Goal: Complete application form: Complete application form

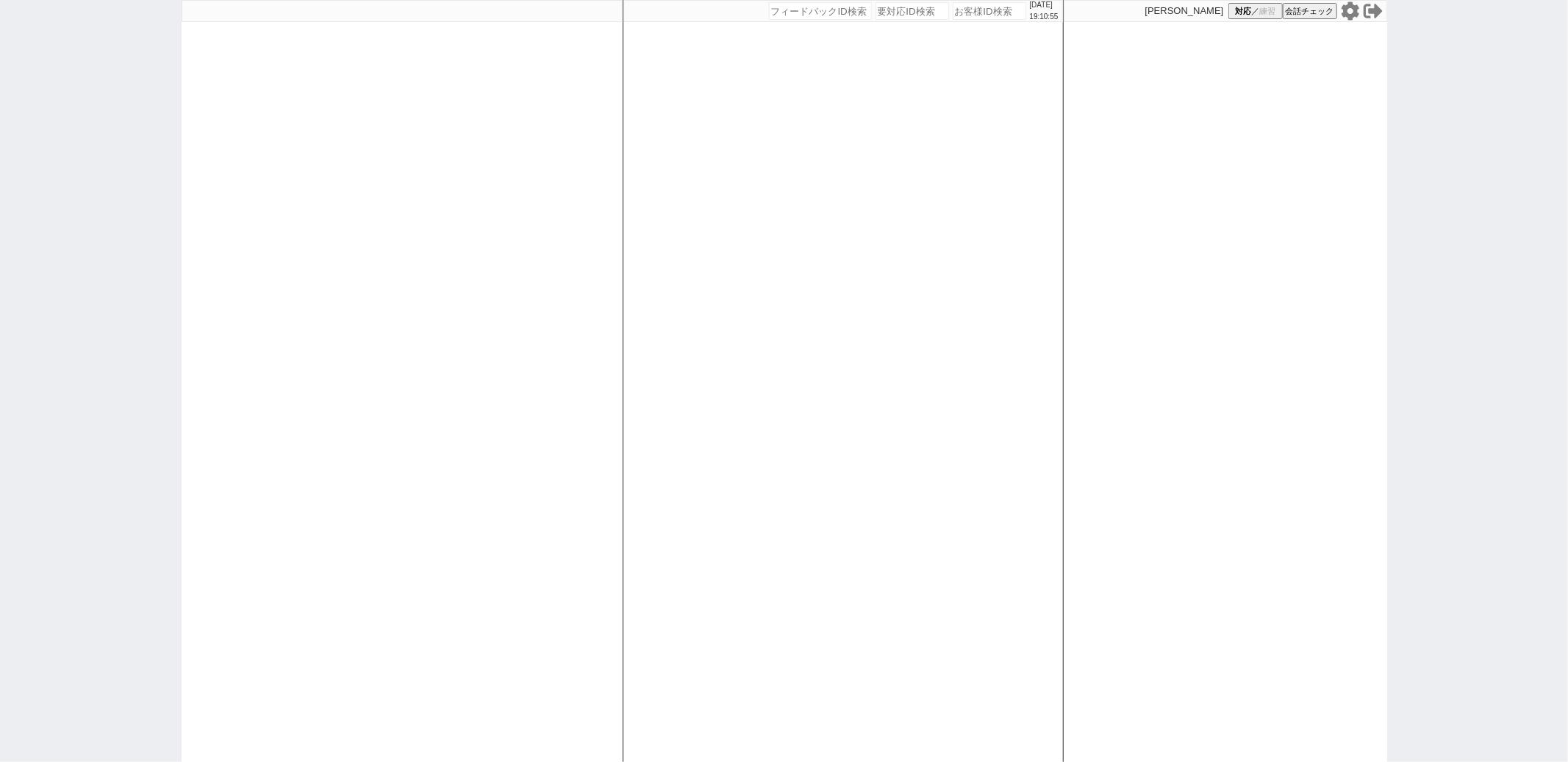
click at [626, 249] on div "[DATE] 19:10:55 候補物件を追加してしてください 紹介した物件一覧 他社物件を追加する 空室確認ページに追加・削除 紹介した物件一覧 他社物件を…" at bounding box center [843, 381] width 441 height 762
paste input "589195"
type input "589195"
select select "400"
select select
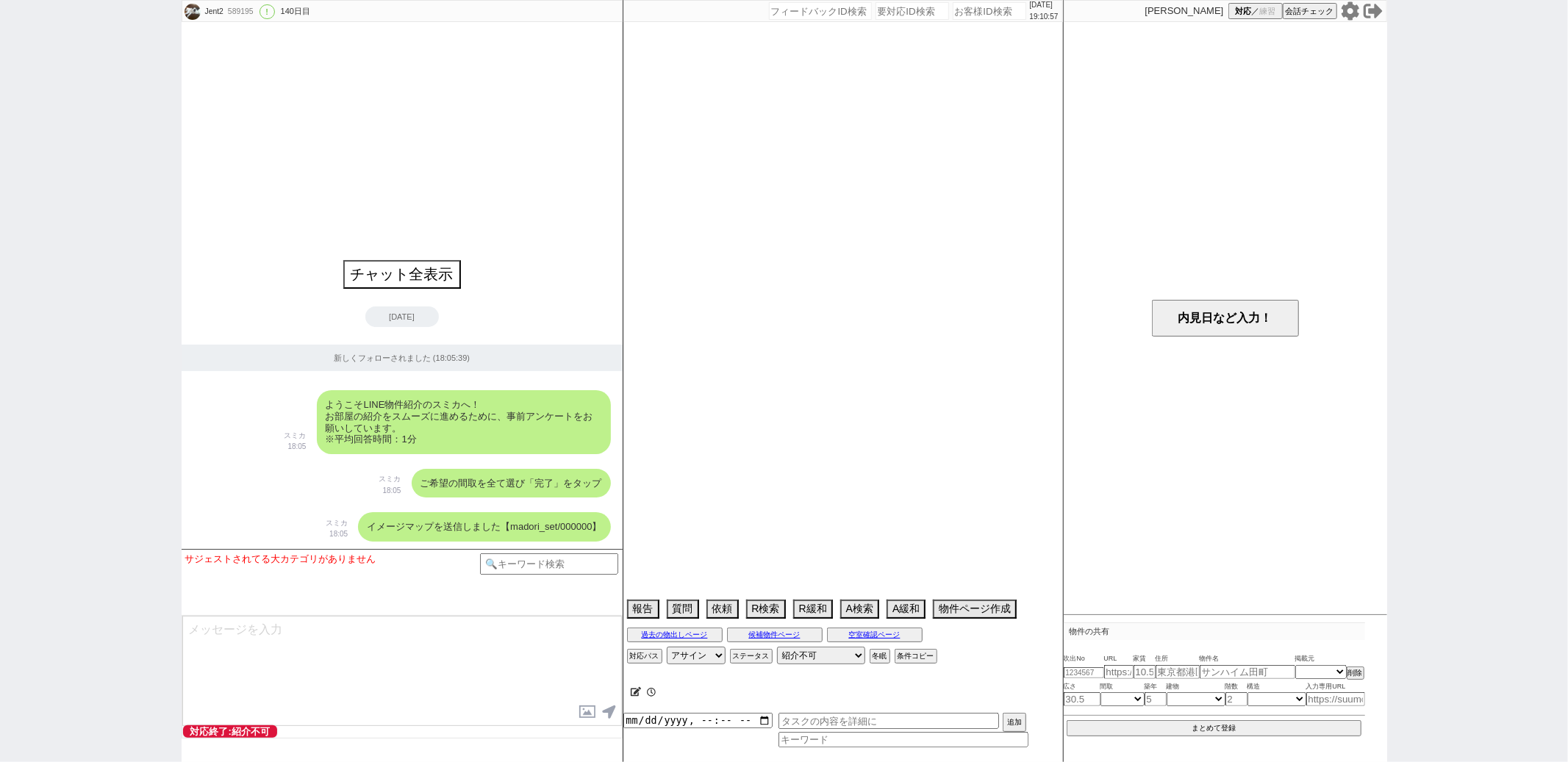
type textarea "アエラス練馬店"
select select "36"
select select "[DATE]"
select select "65"
select select "[DATE]"
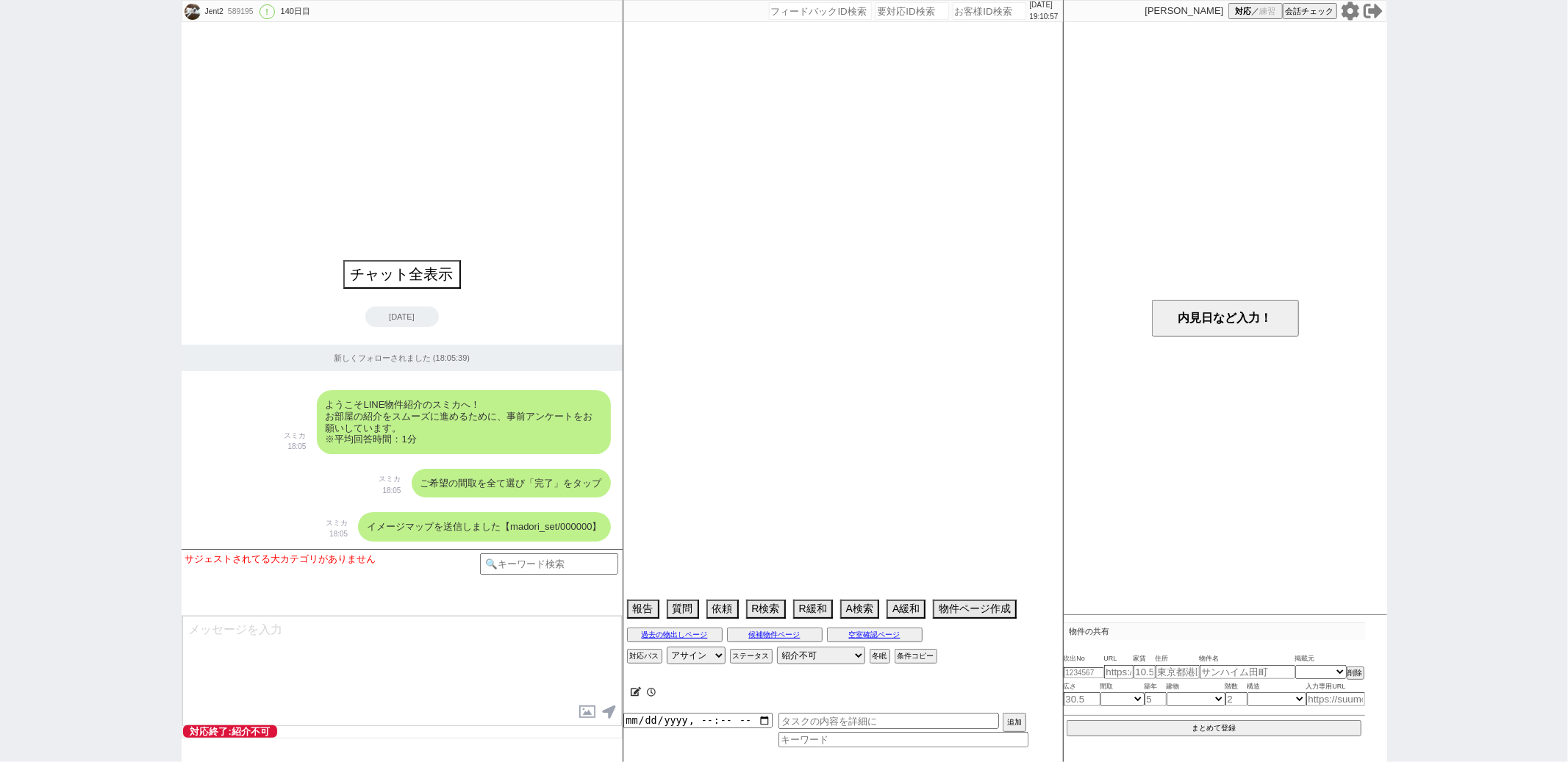
select select "35"
select select "[DATE]"
select select "75"
select select "[DATE]"
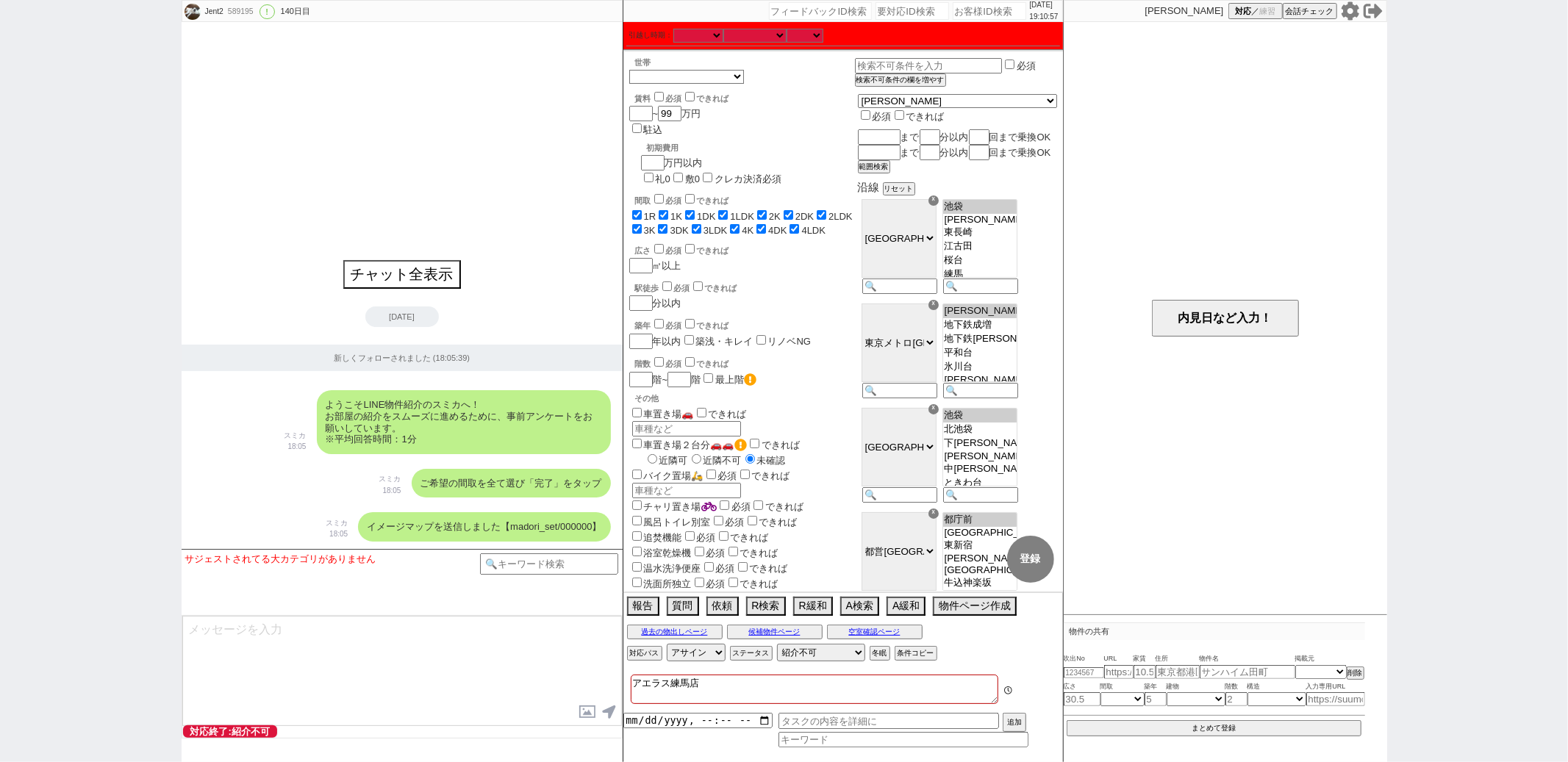
scroll to position [431, 0]
click at [934, 399] on input at bounding box center [899, 392] width 72 height 13
click at [1017, 346] on option "地下鉄成増" at bounding box center [980, 339] width 74 height 14
select select "[DATE]"
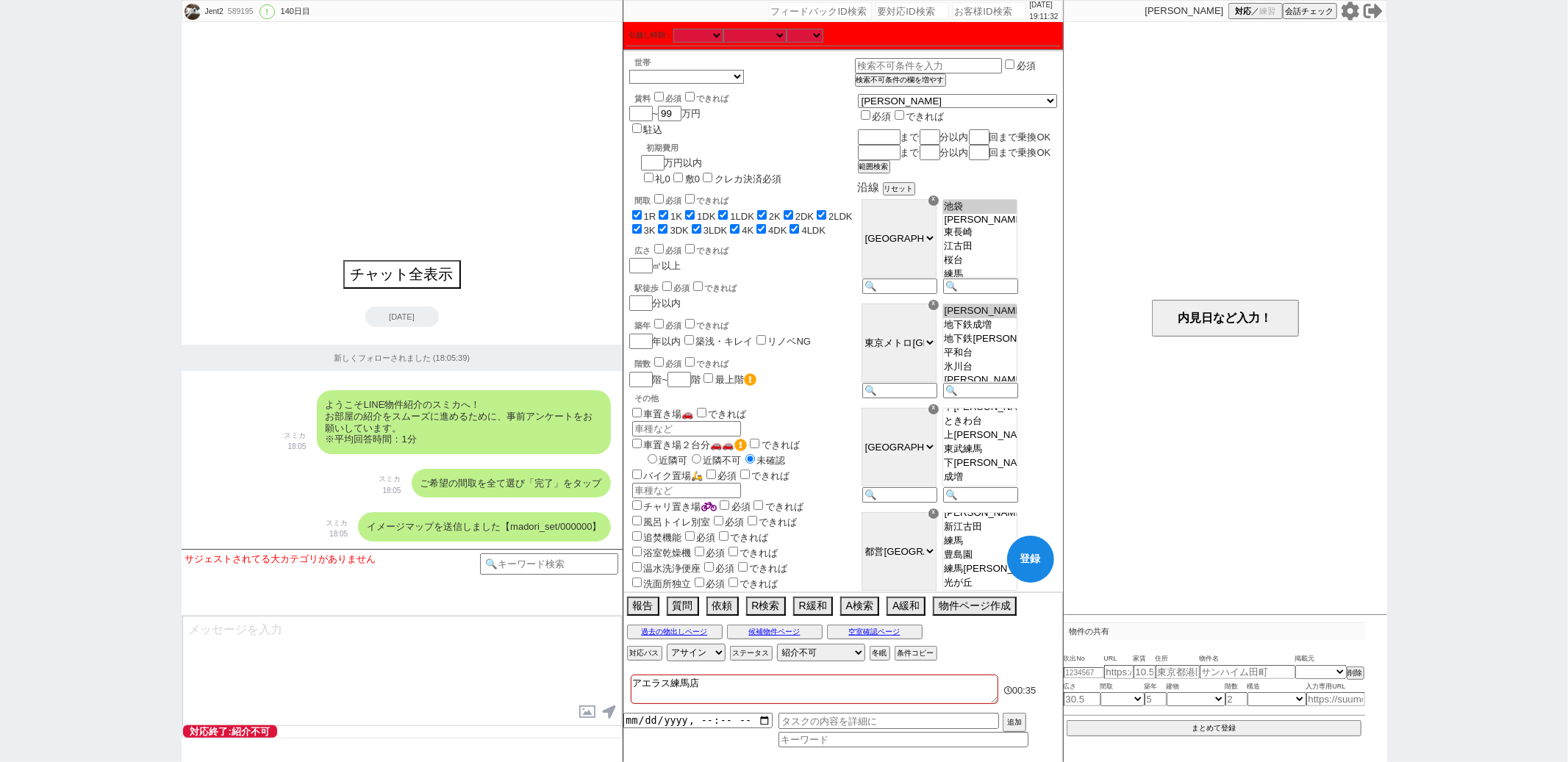
click at [1017, 354] on option "地下鉄[PERSON_NAME]" at bounding box center [980, 353] width 74 height 14
click at [939, 415] on div "☓" at bounding box center [934, 409] width 11 height 11
click at [1029, 560] on button "登録" at bounding box center [1031, 559] width 47 height 47
checkbox input "true"
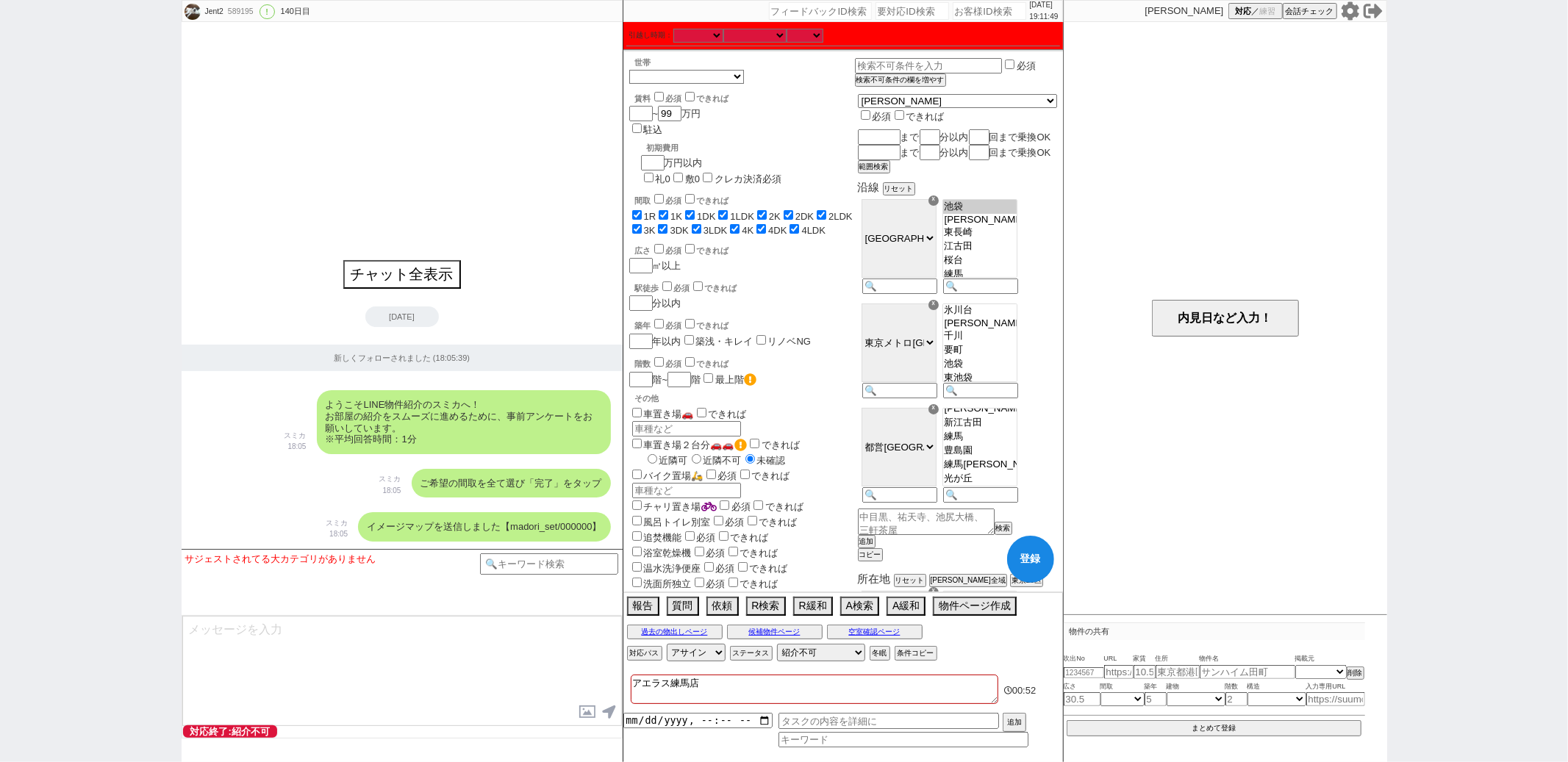
checkbox input "true"
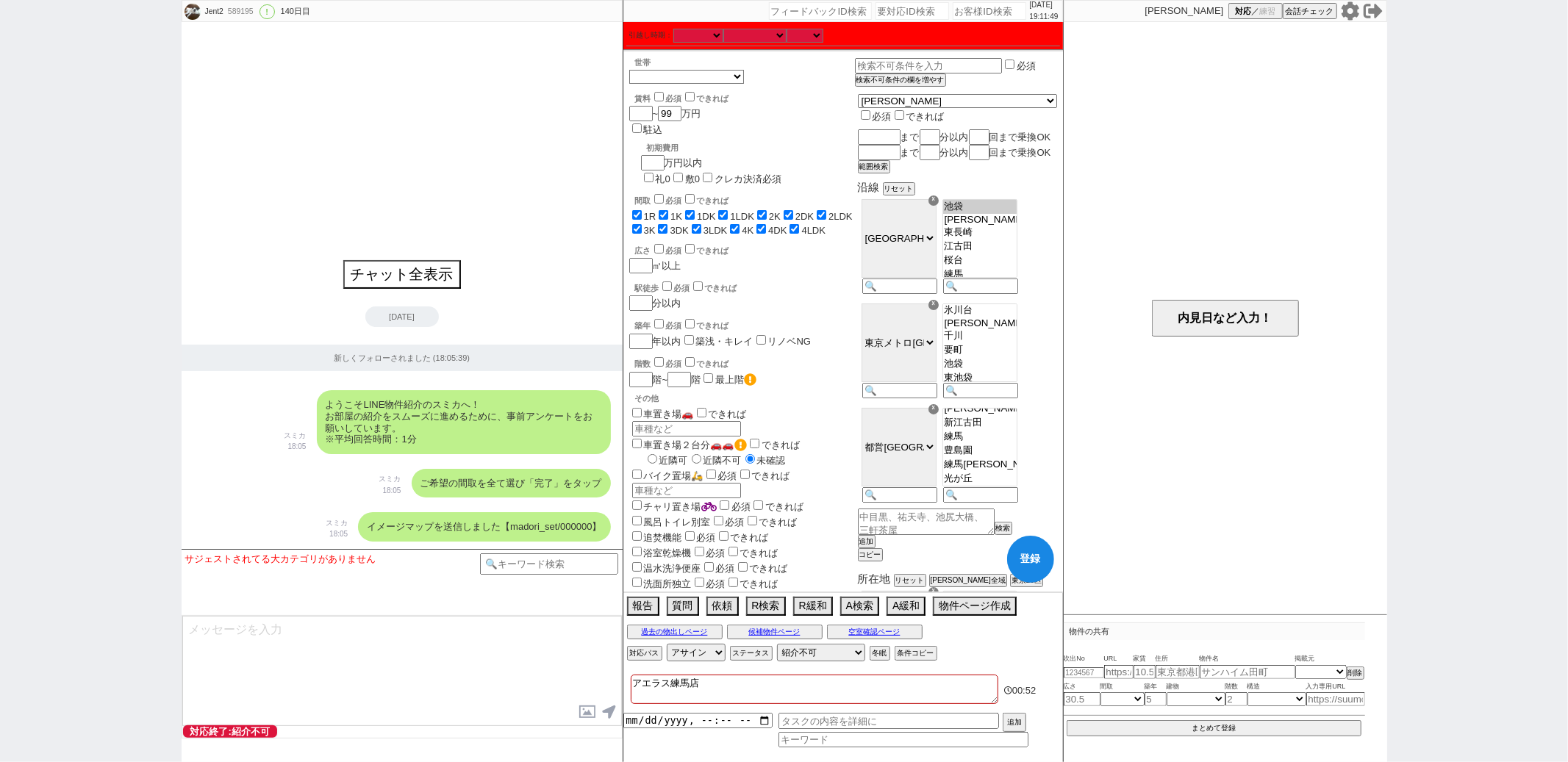
checkbox input "true"
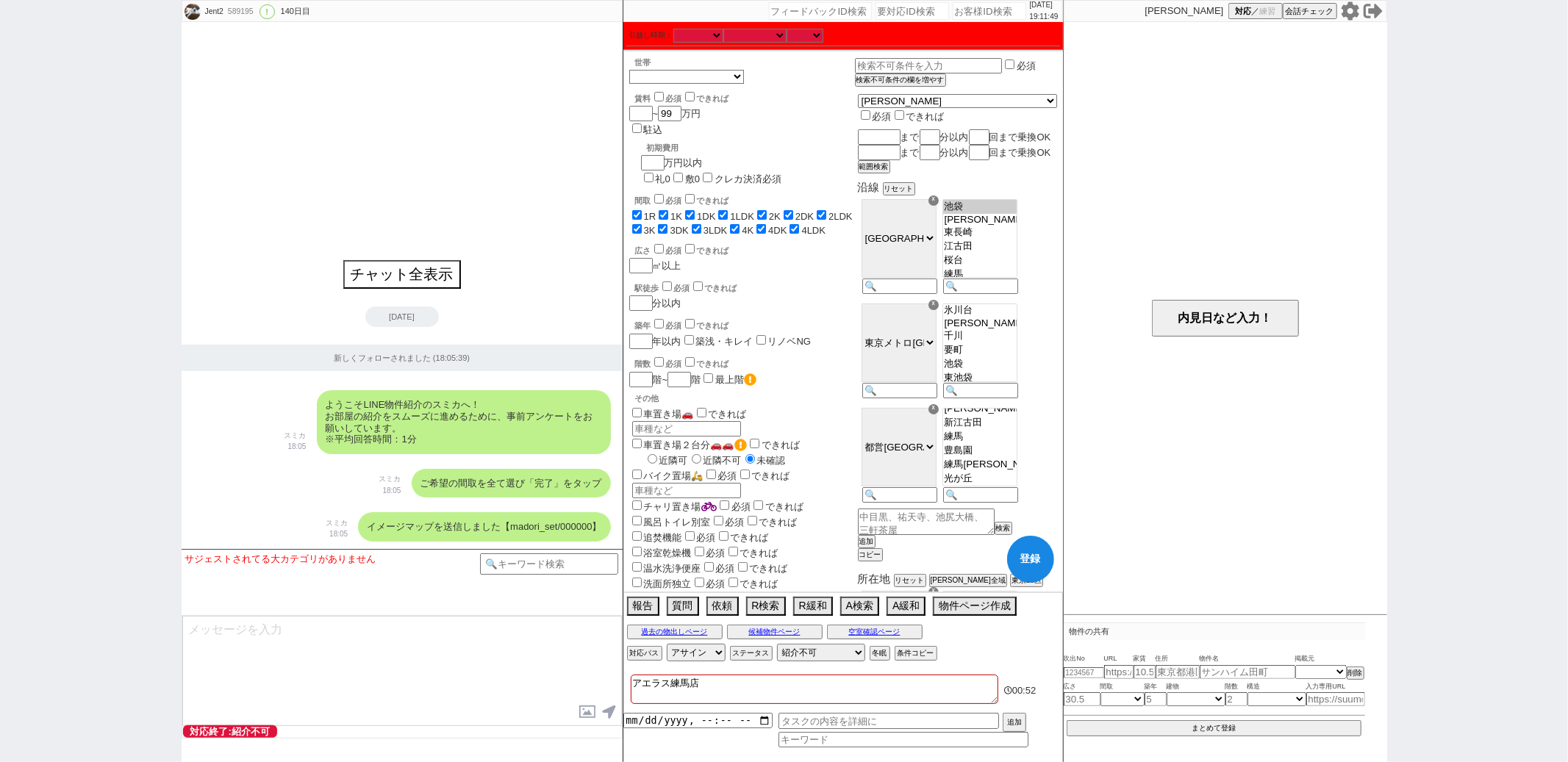
checkbox input "true"
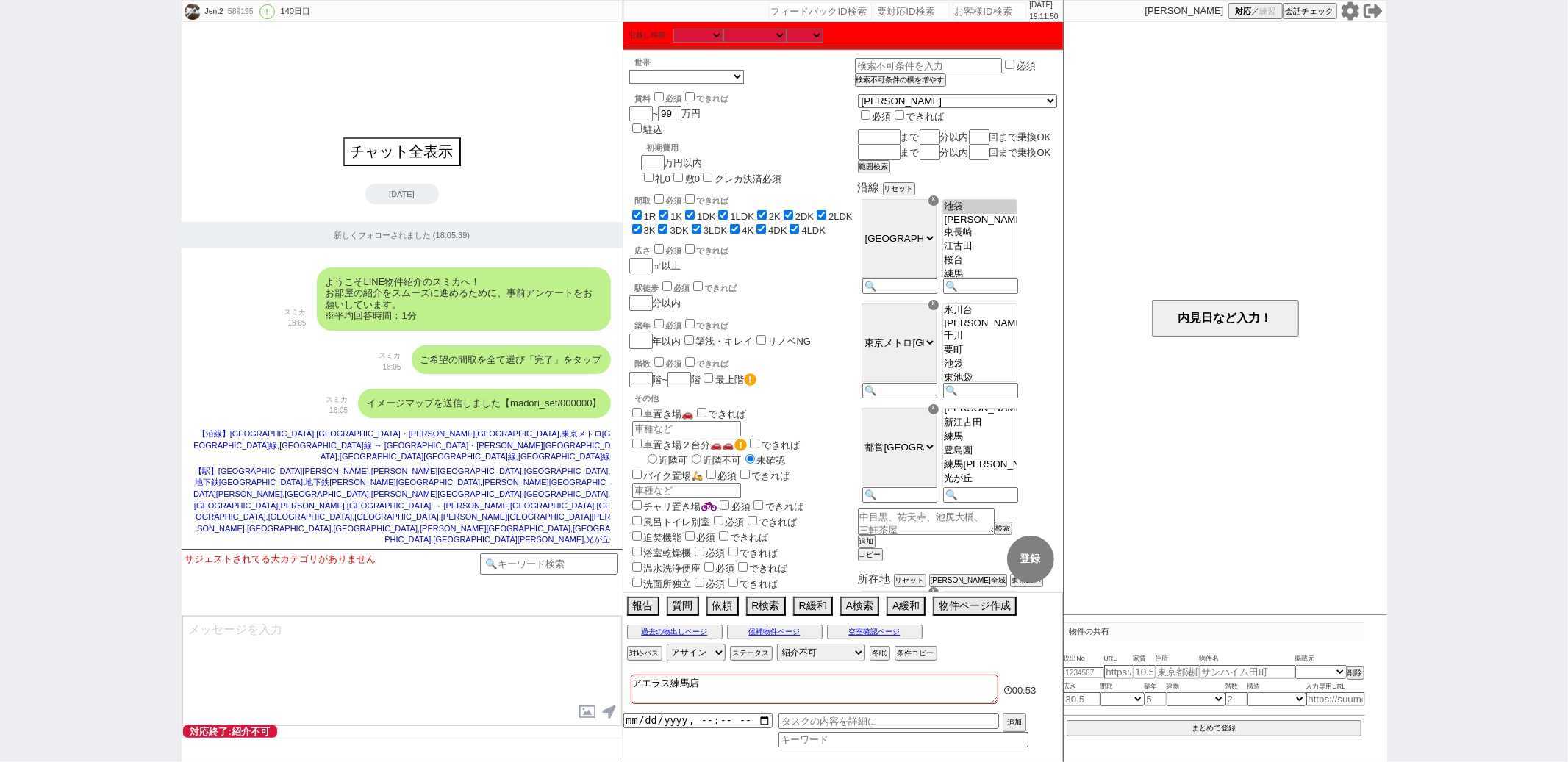
select select "36"
select select "[DATE]"
select select "65"
select select "[DATE]"
select select "75"
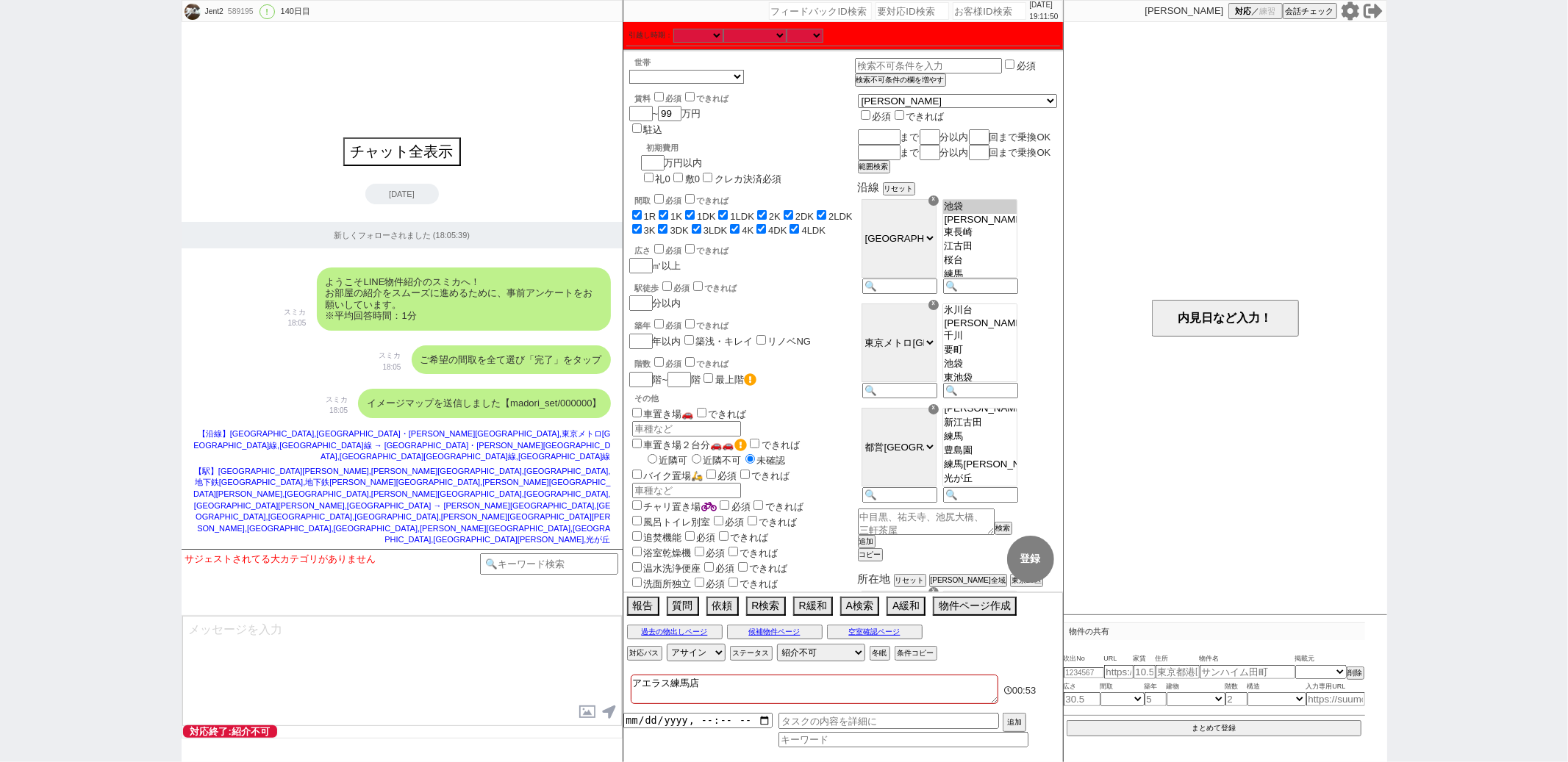
select select "[DATE]"
click at [417, 175] on div "チャット全表示 [DATE] 新しくフォローされました (18:05:39) ようこそLINE物件紹介のスミカへ！ お部屋の紹介をスムーズに進めるために、事前…" at bounding box center [402, 285] width 441 height 527
paste input "589197"
type input "589197"
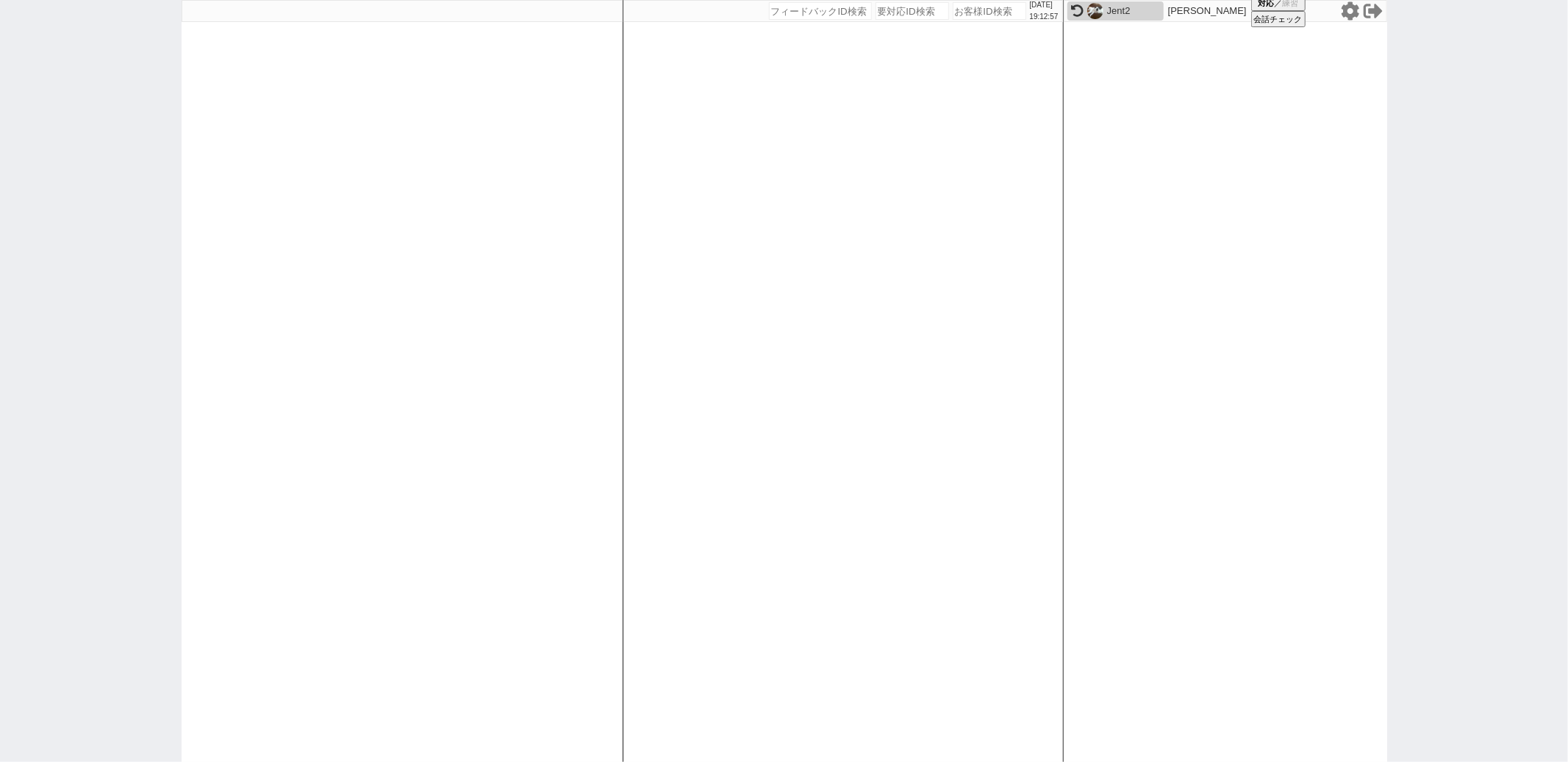
select select "400"
select select
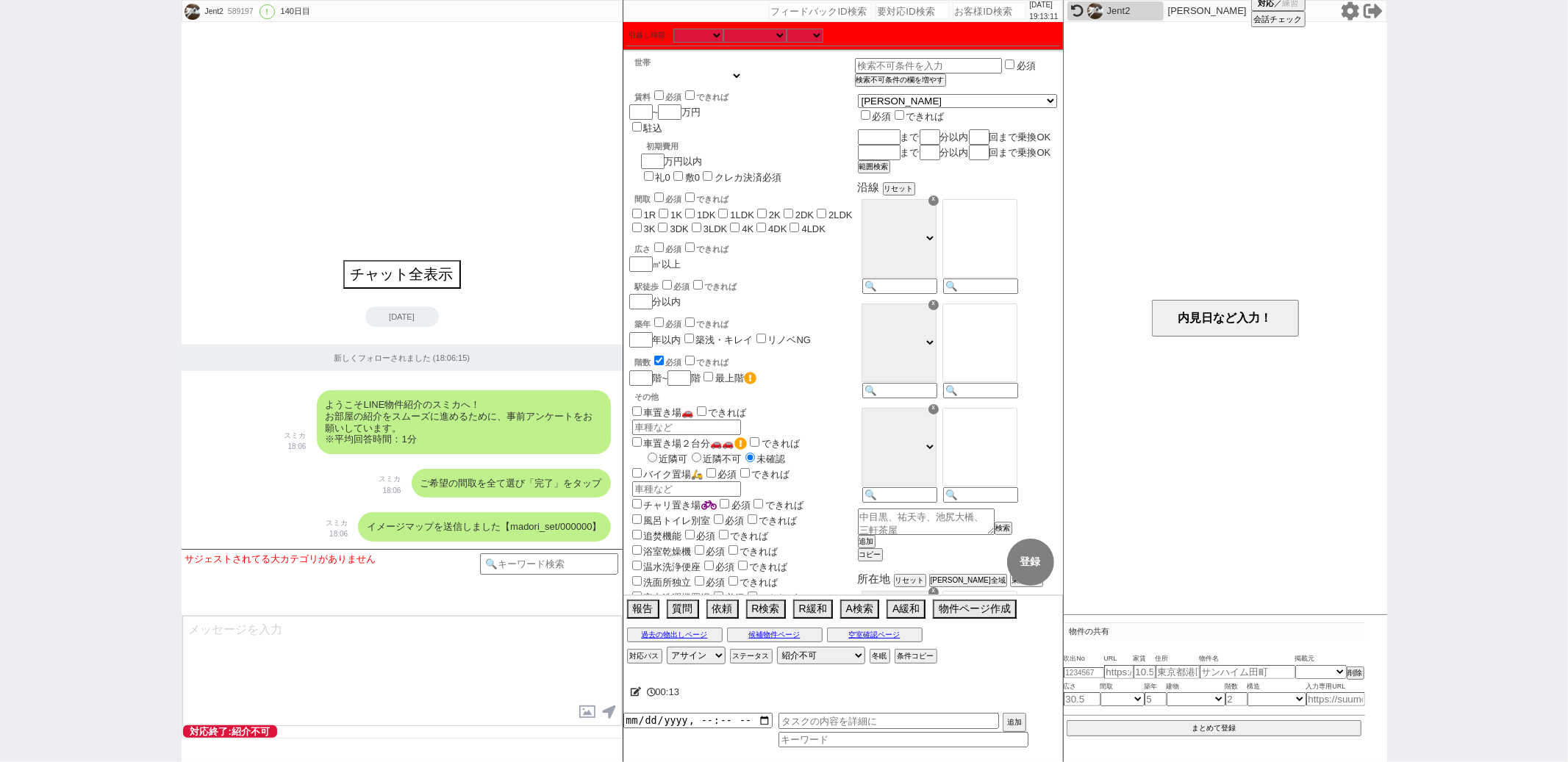
click at [721, 78] on select "1人暮らし 2人暮らし 家族:小学生以下含む 家族:小学生以下含まず 兄弟・姉妹 [PERSON_NAME] その他" at bounding box center [686, 76] width 113 height 13
select select "0"
checkbox input "false"
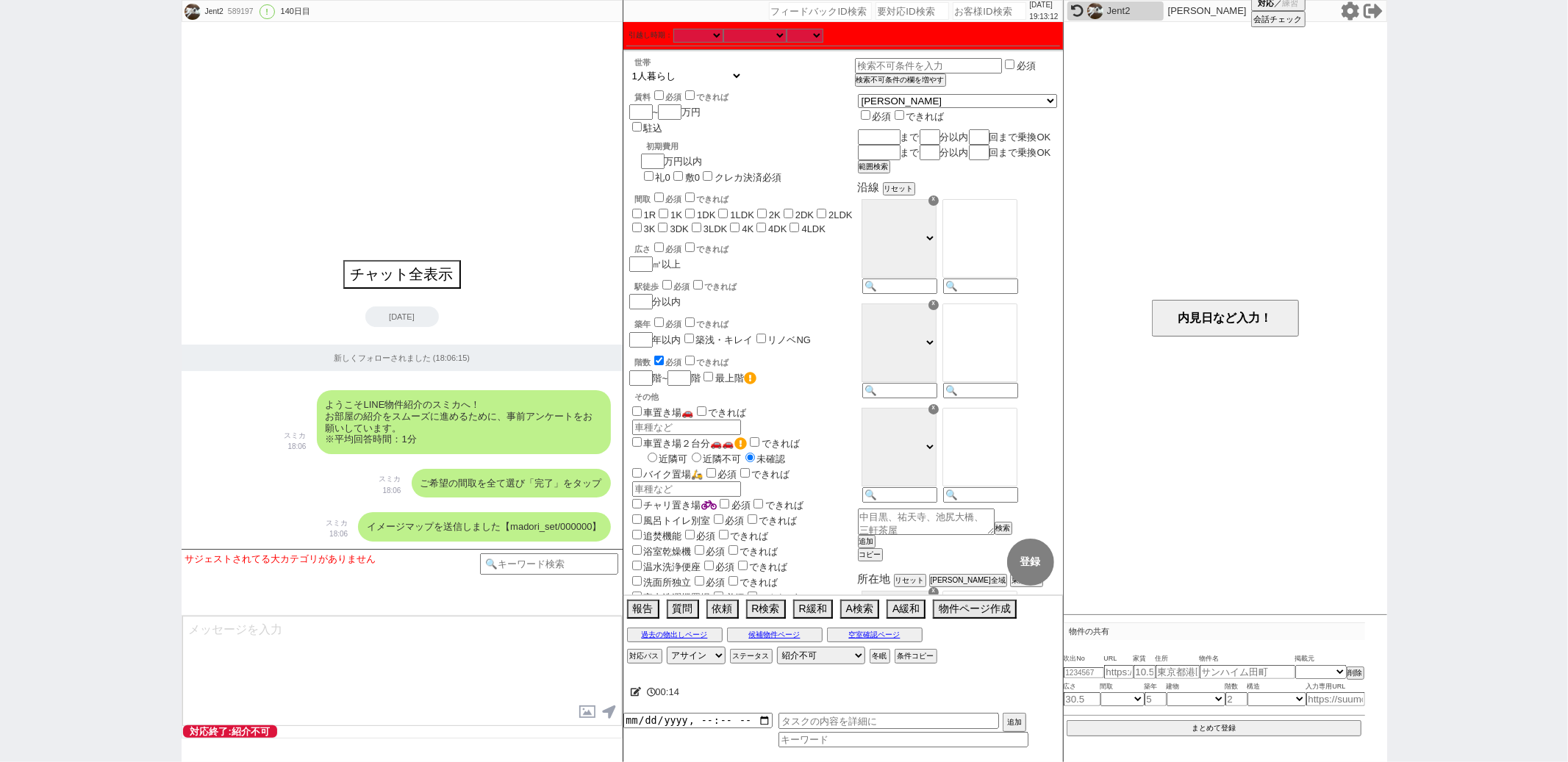
checkbox input "false"
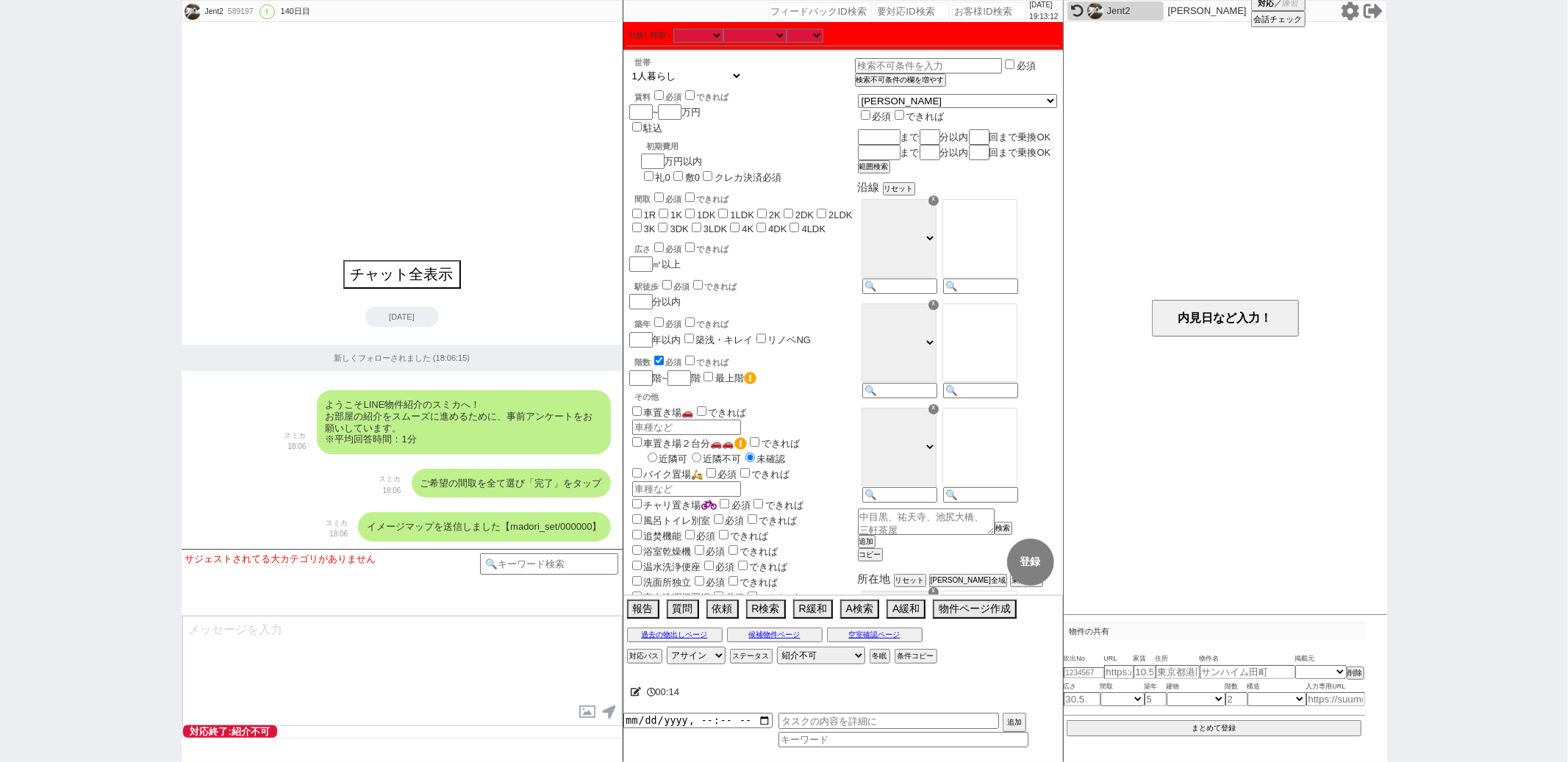
checkbox input "false"
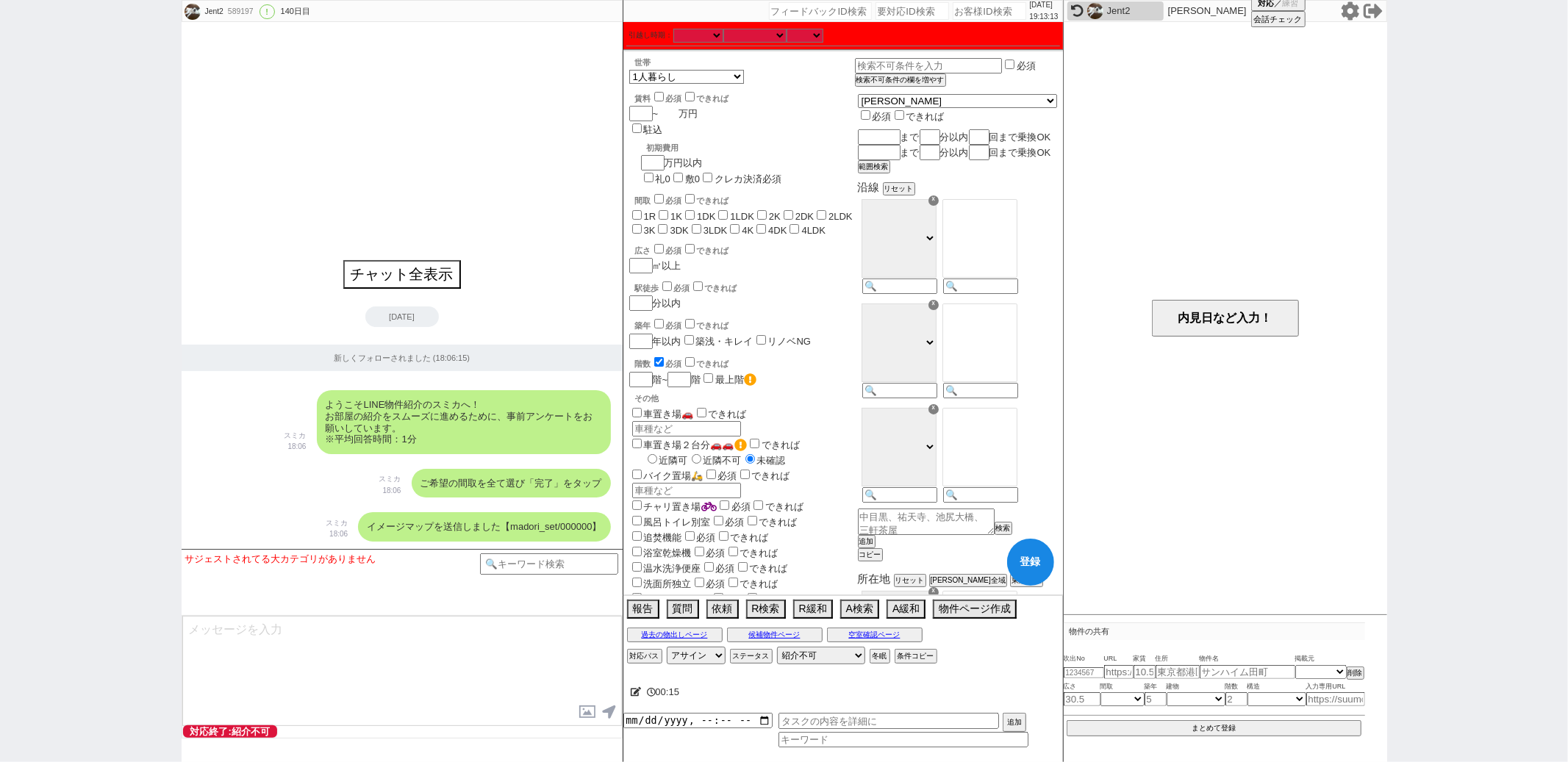
click at [666, 112] on input "number" at bounding box center [668, 113] width 20 height 13
type input "9"
checkbox input "false"
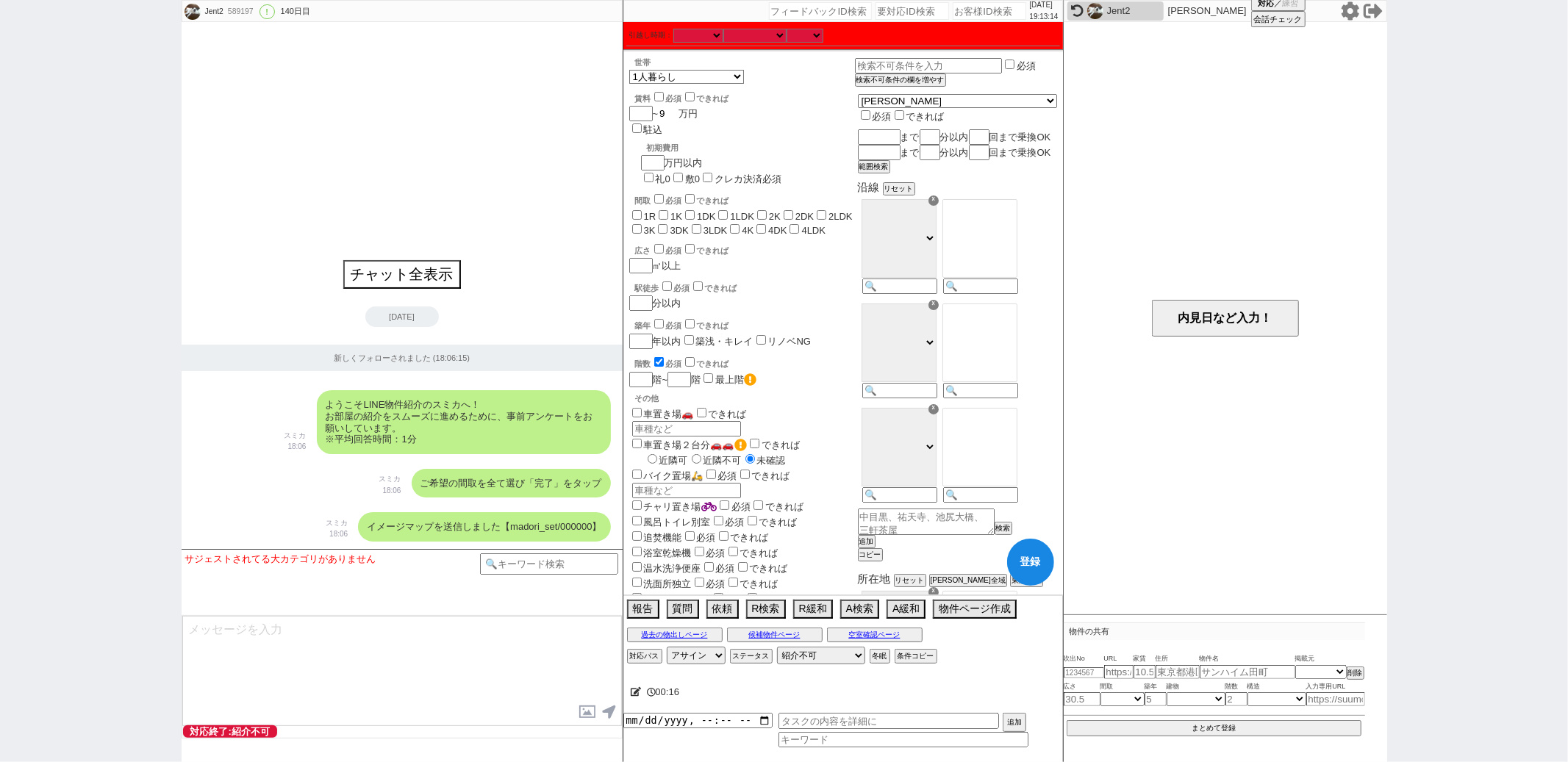
checkbox input "false"
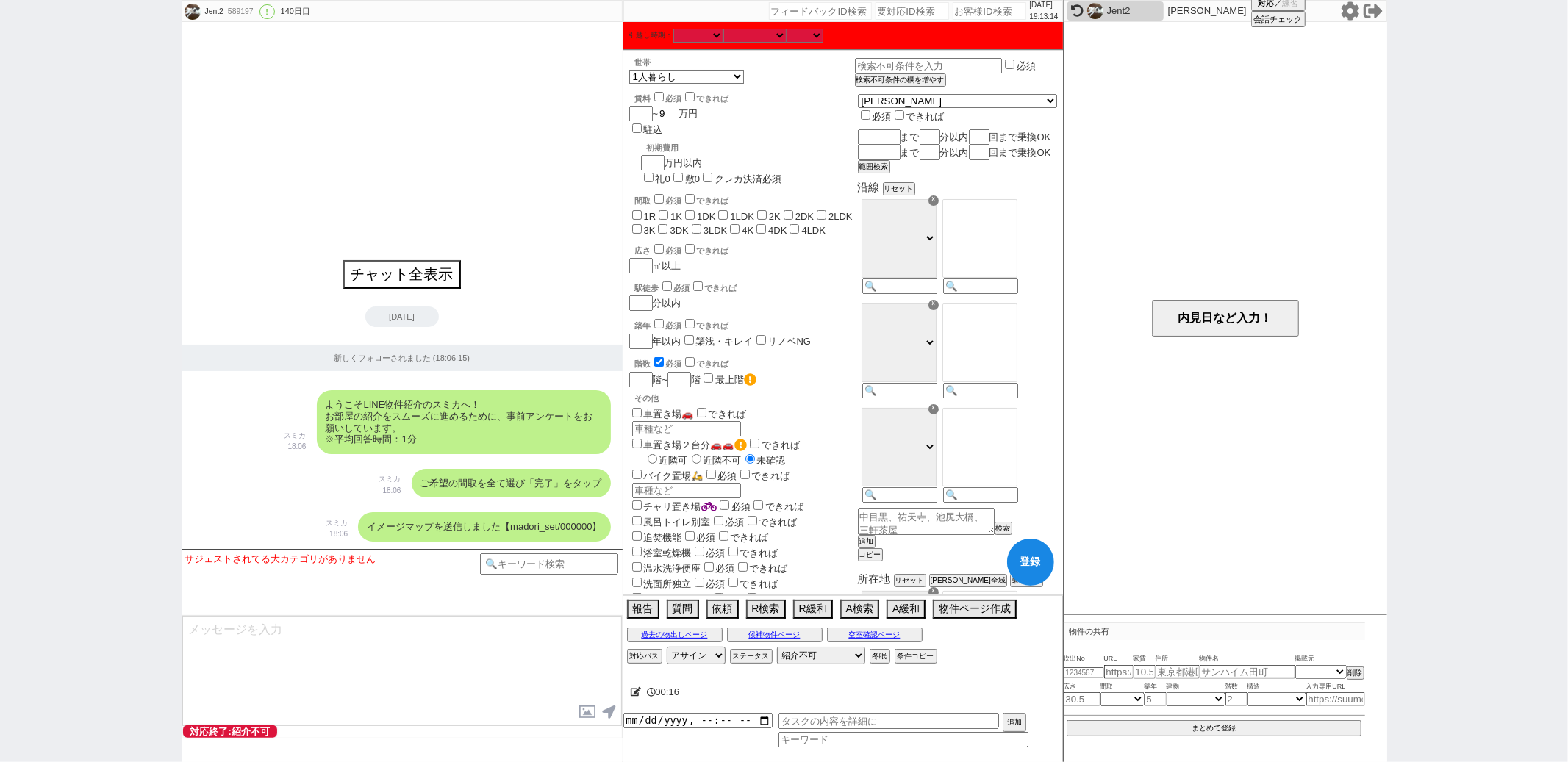
checkbox input "false"
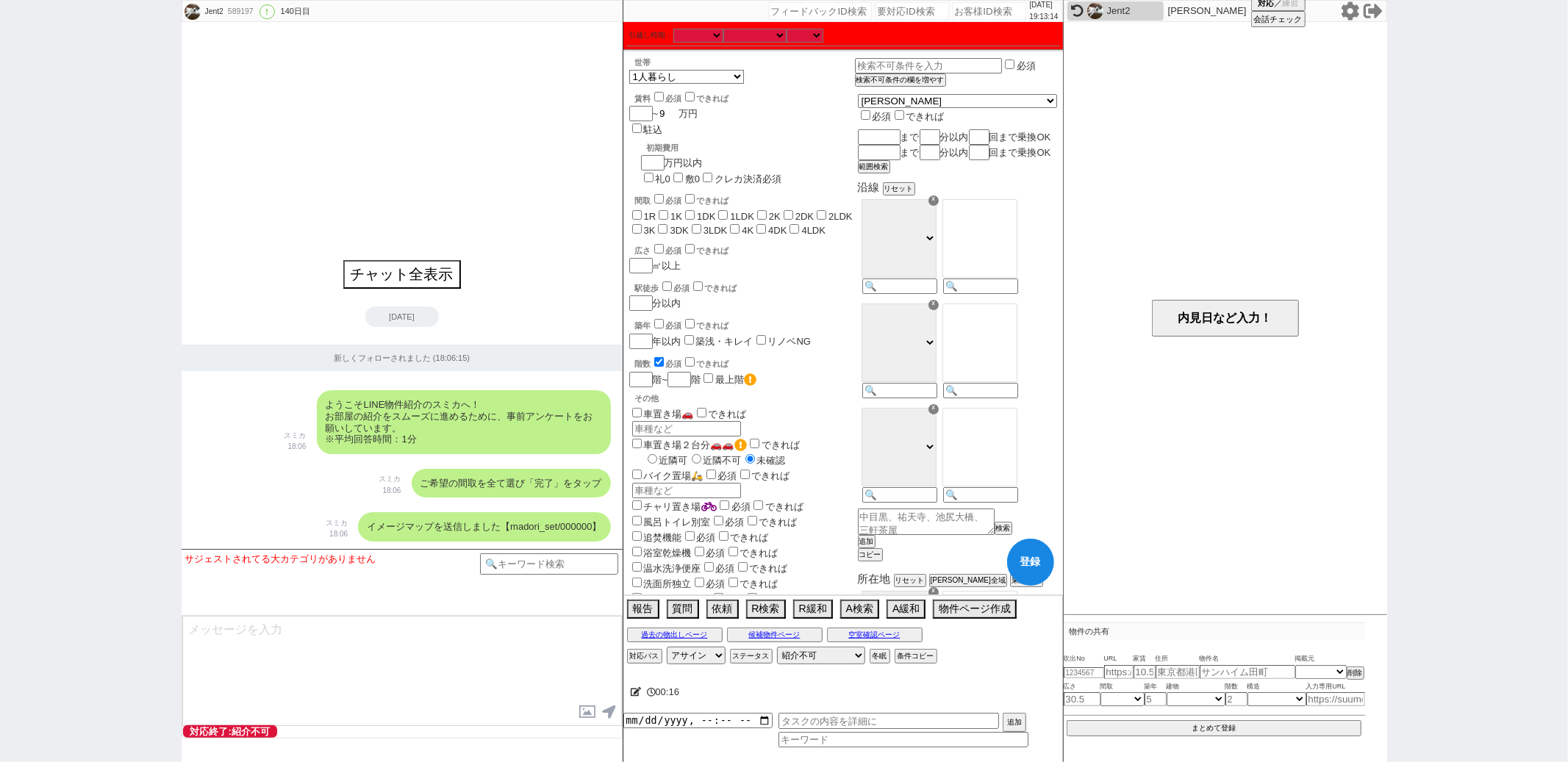
type input "99"
checkbox input "false"
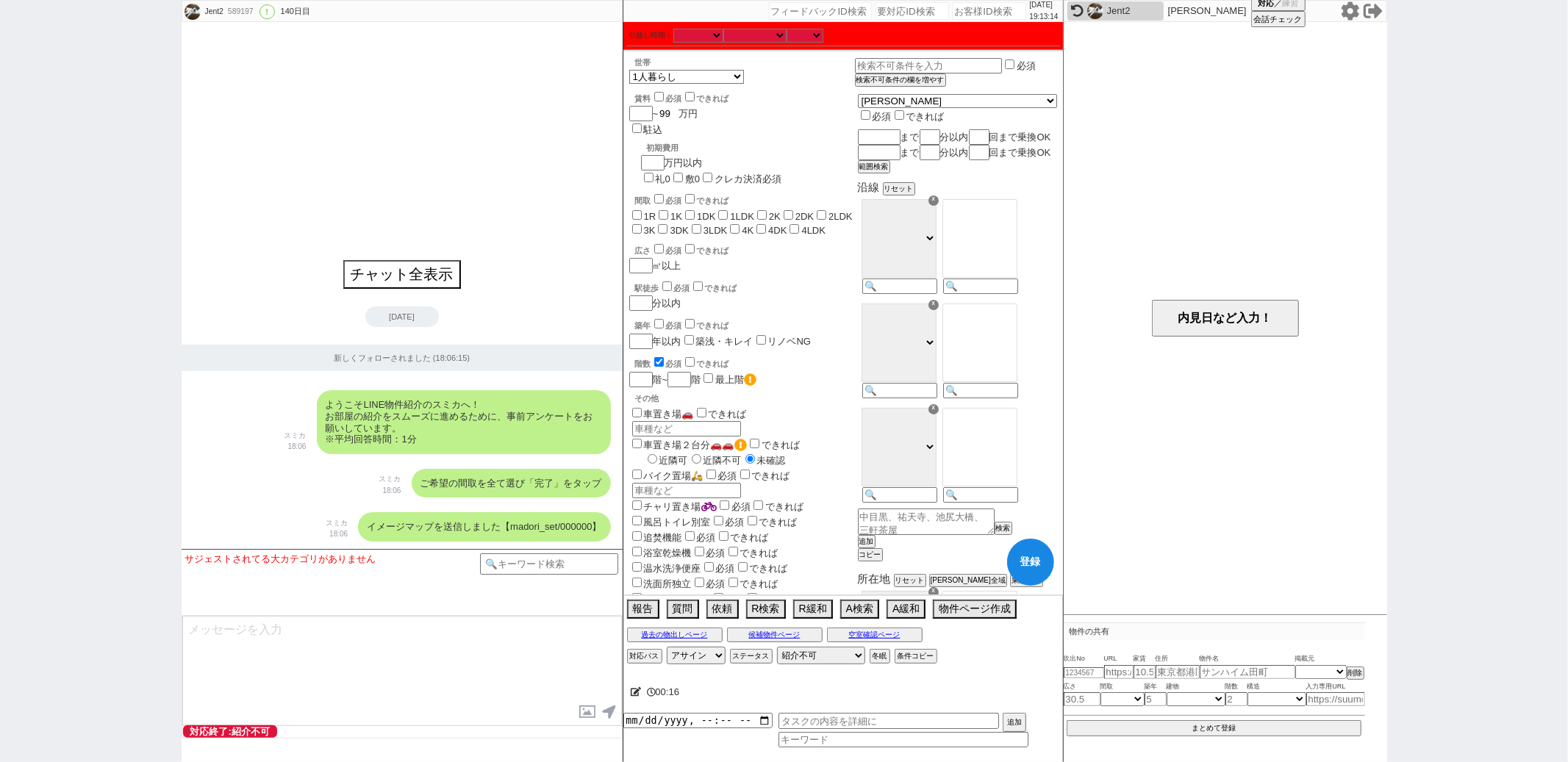
checkbox input "false"
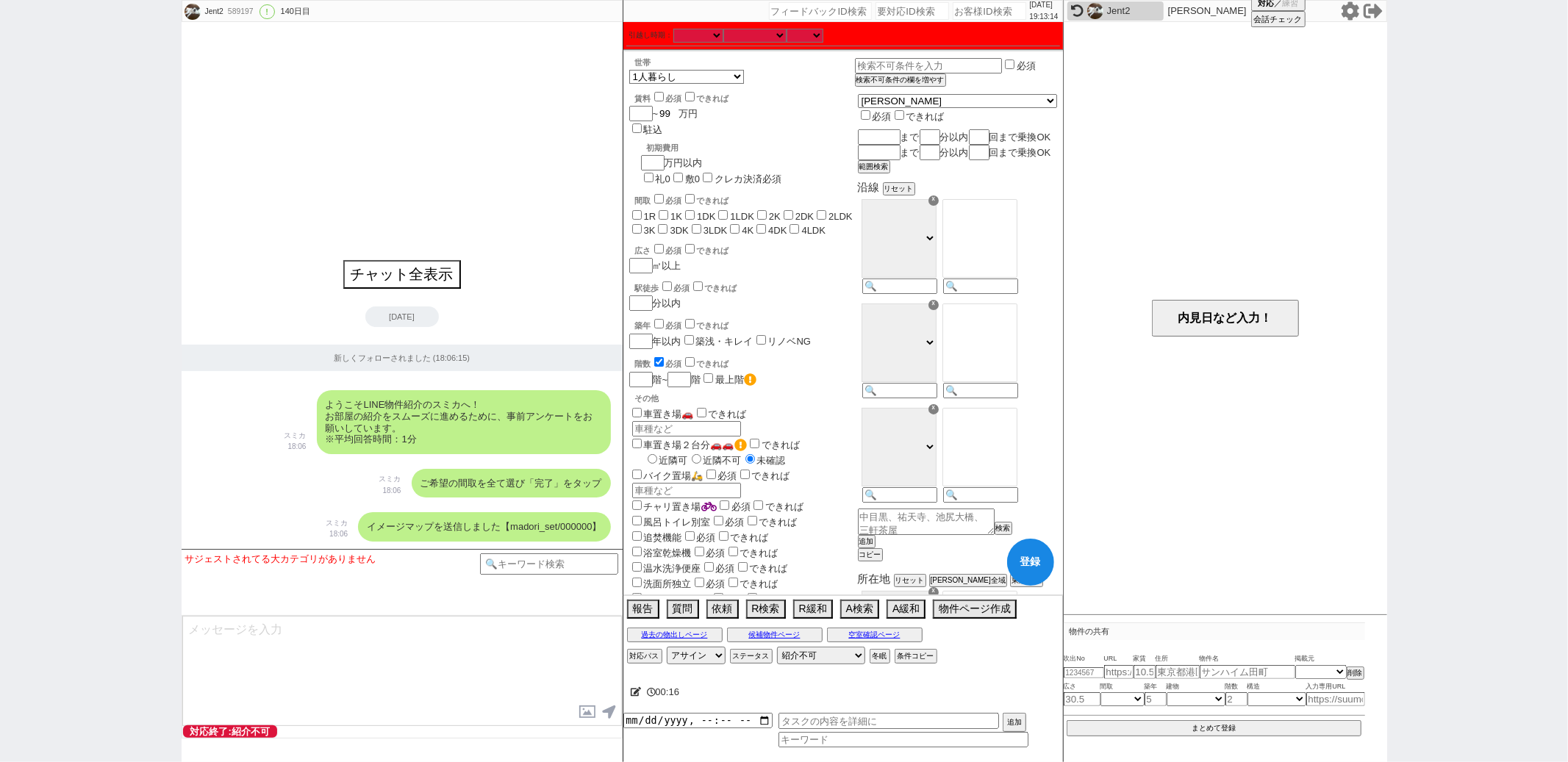
checkbox input "false"
type input "99"
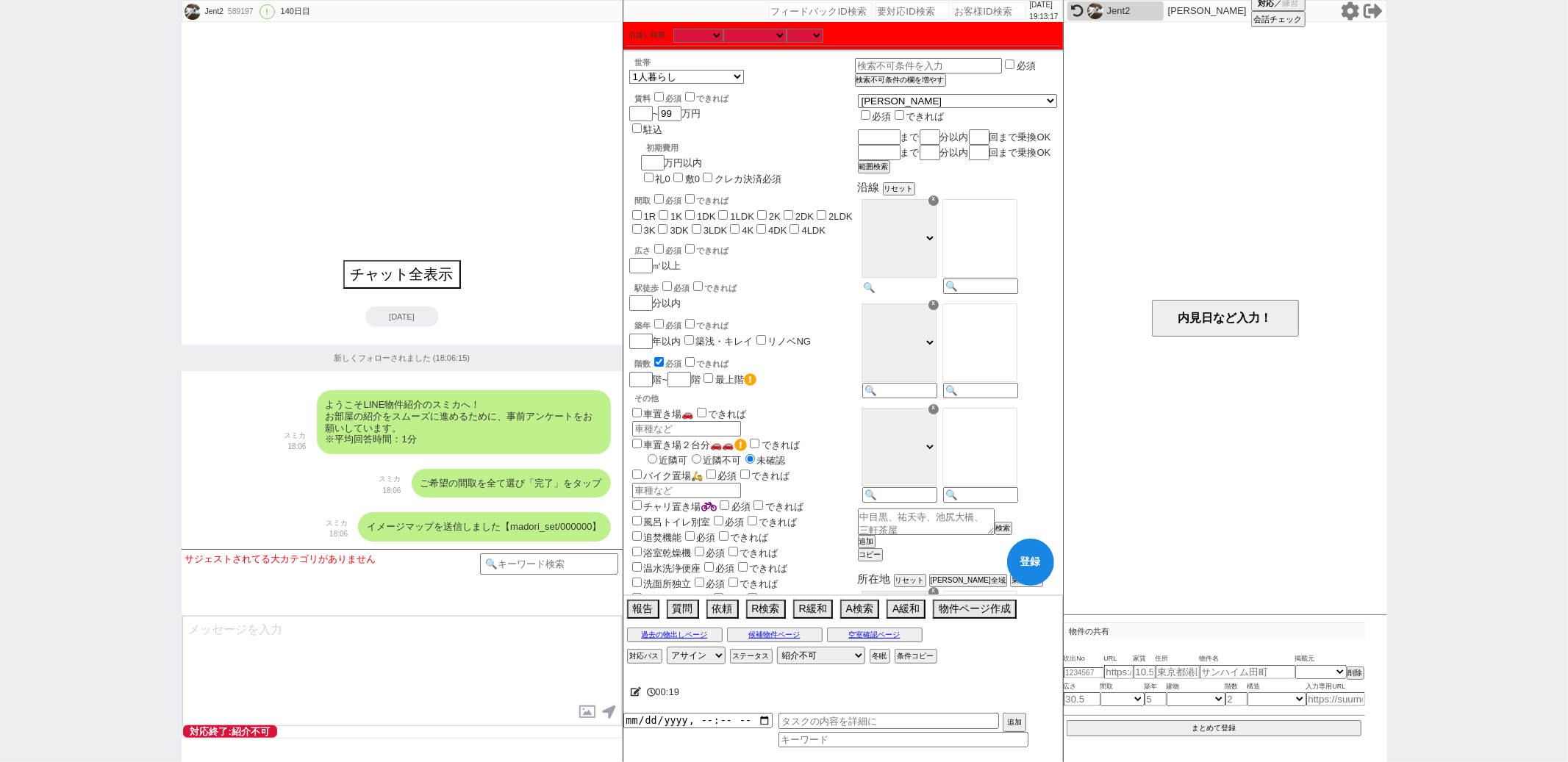
click at [928, 294] on input at bounding box center [899, 287] width 72 height 13
paste input "東上"
type input "東上"
select select "35"
click at [999, 268] on option "[PERSON_NAME]" at bounding box center [980, 260] width 74 height 14
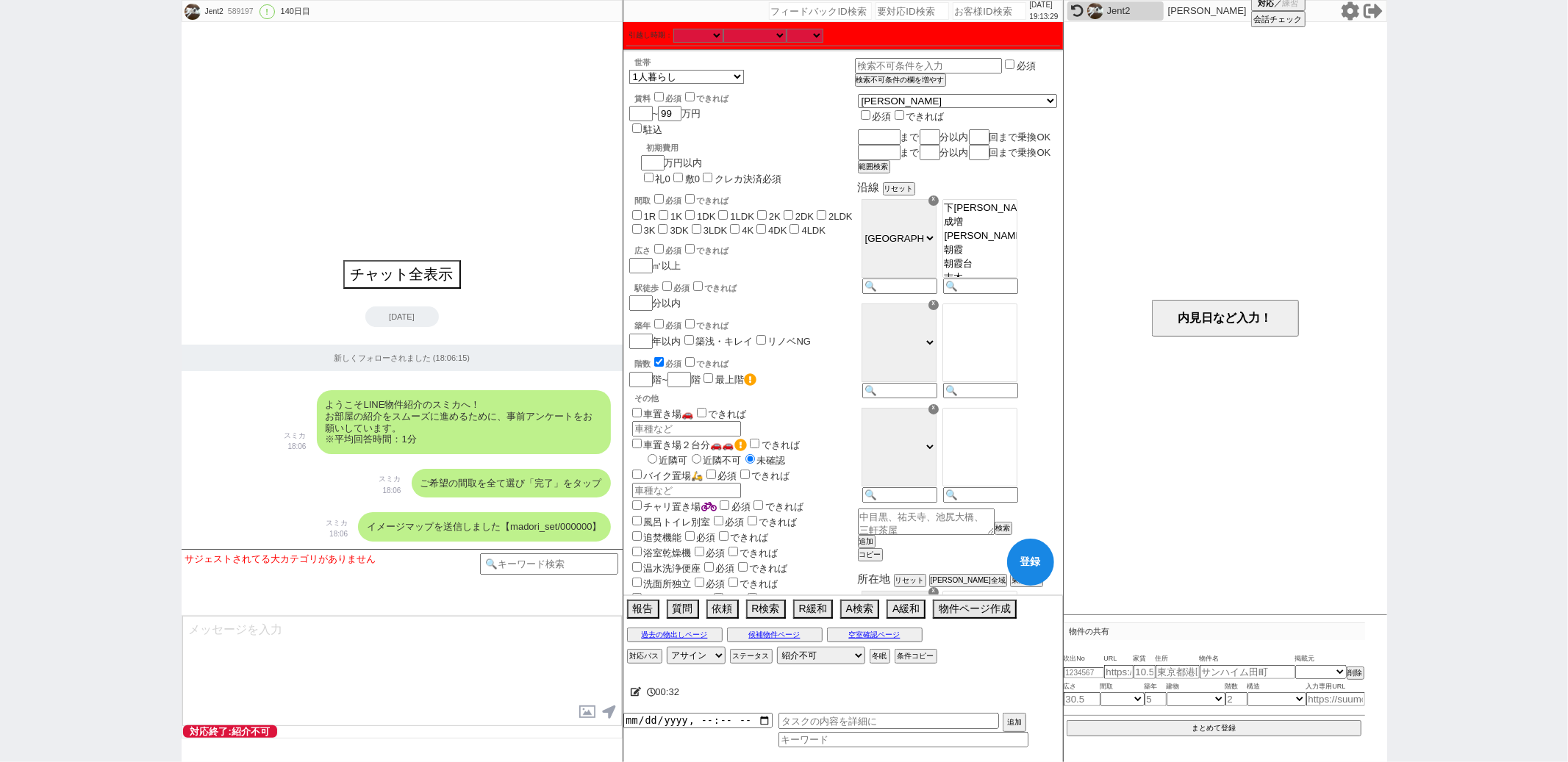
scroll to position [109, 0]
select select "[DATE]"
click at [1003, 243] on option "成増" at bounding box center [980, 235] width 74 height 14
click at [934, 399] on input at bounding box center [899, 392] width 72 height 13
type input "有楽町"
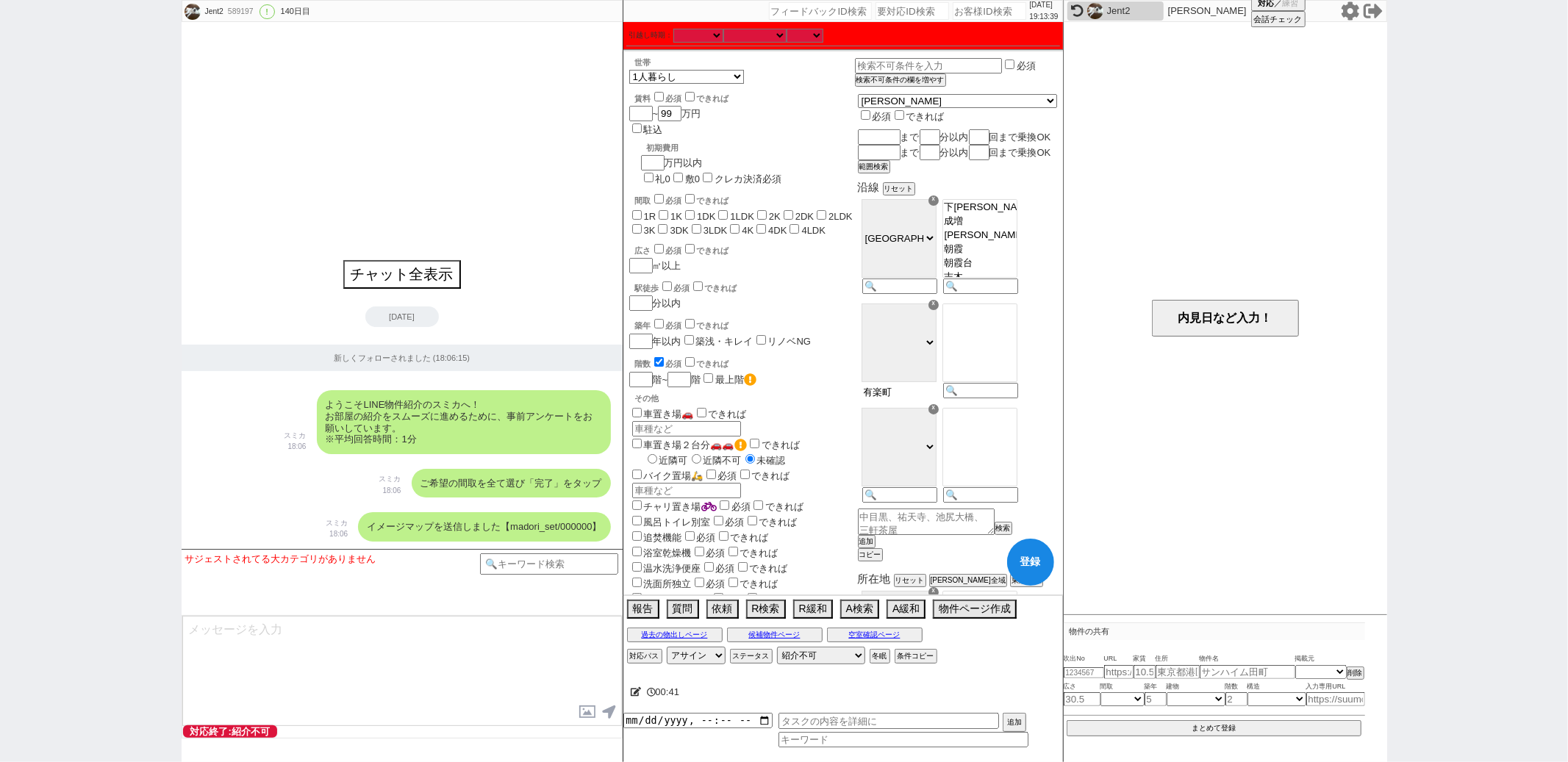
select select "65"
click at [1006, 341] on option "地下鉄成増" at bounding box center [980, 339] width 74 height 14
select select "[DATE]"
click at [1004, 360] on option "地下鉄[PERSON_NAME]" at bounding box center [980, 353] width 74 height 14
click at [657, 357] on input "checkbox" at bounding box center [659, 362] width 10 height 10
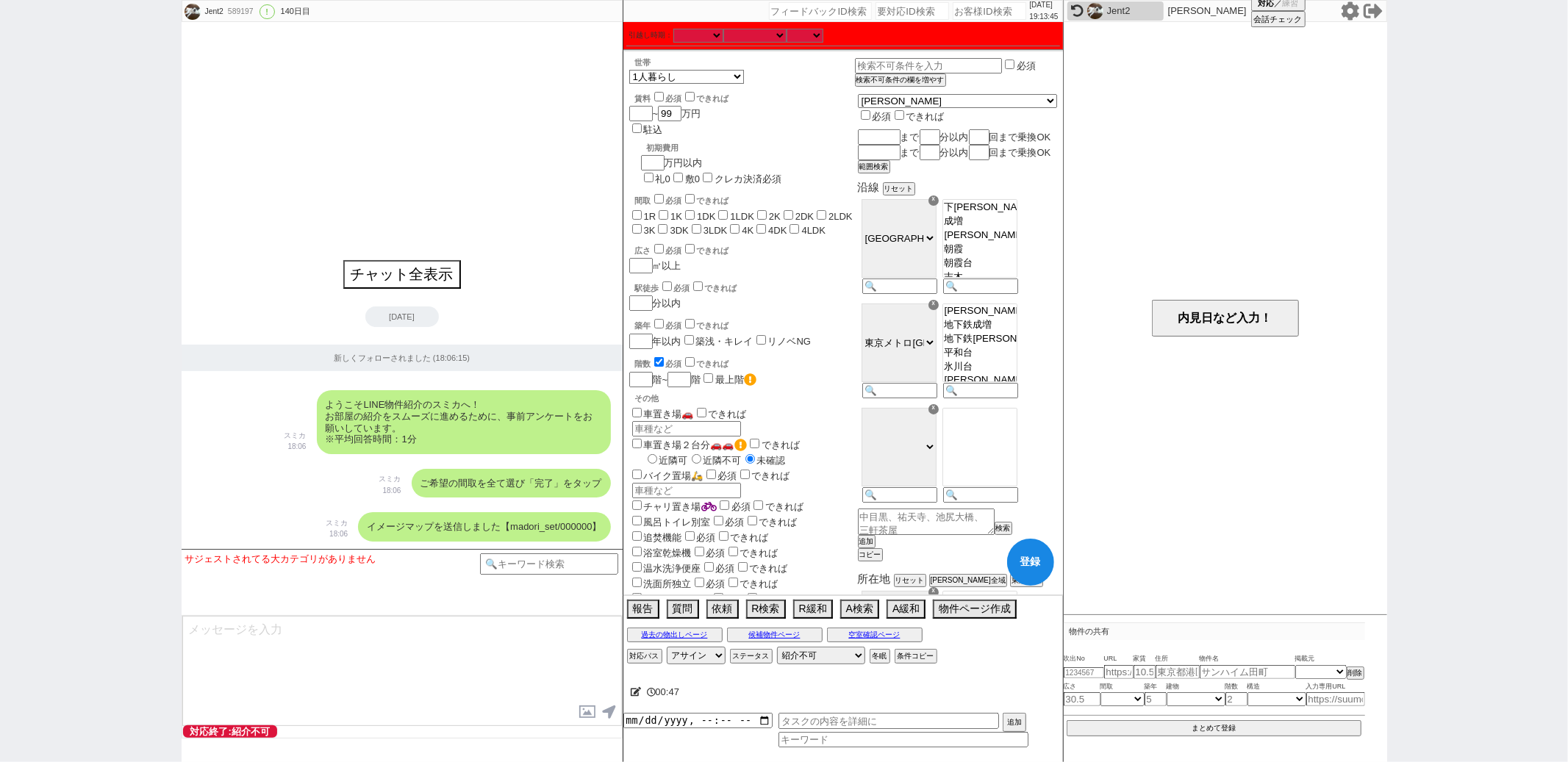
checkbox input "false"
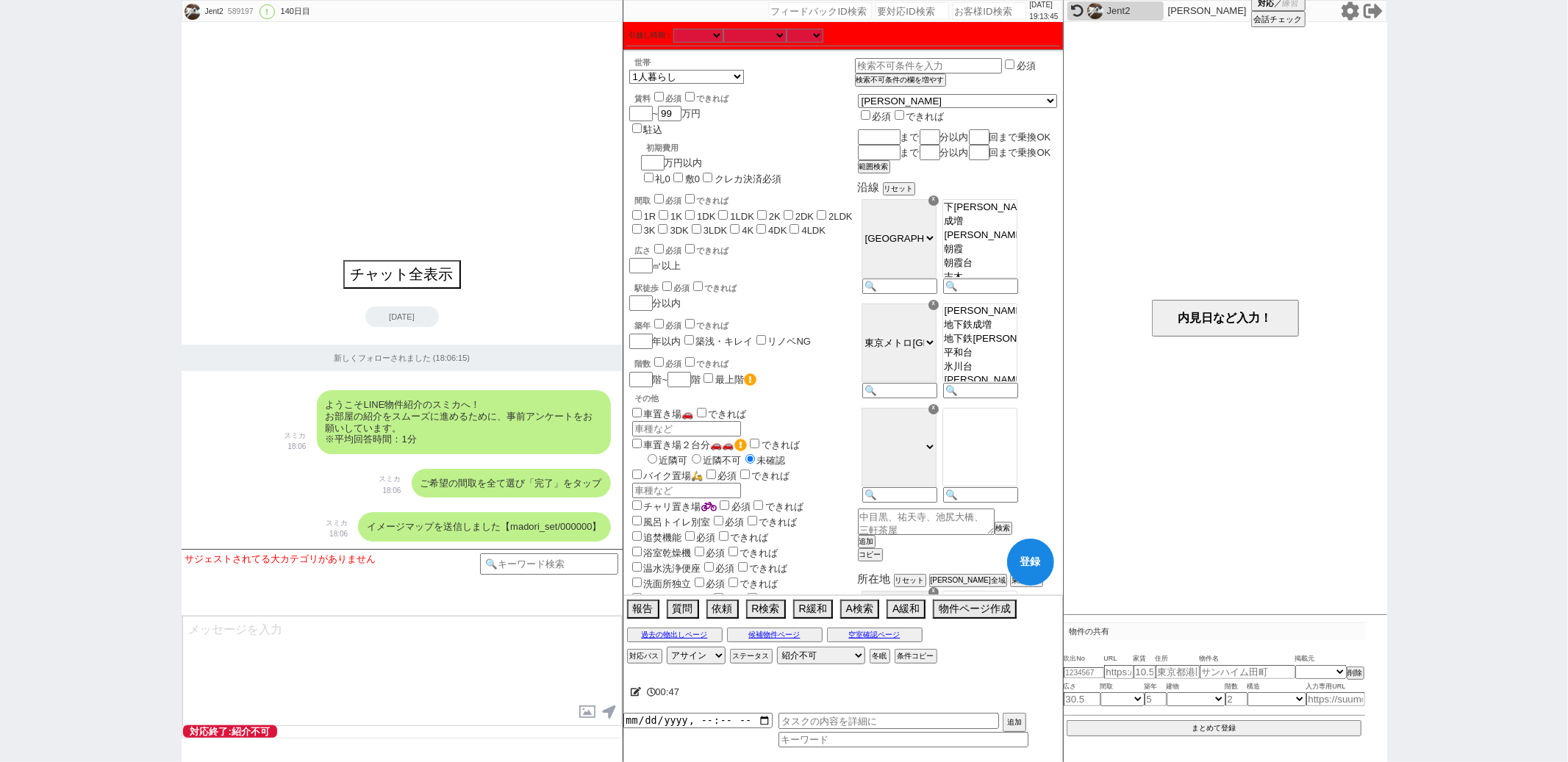
checkbox input "false"
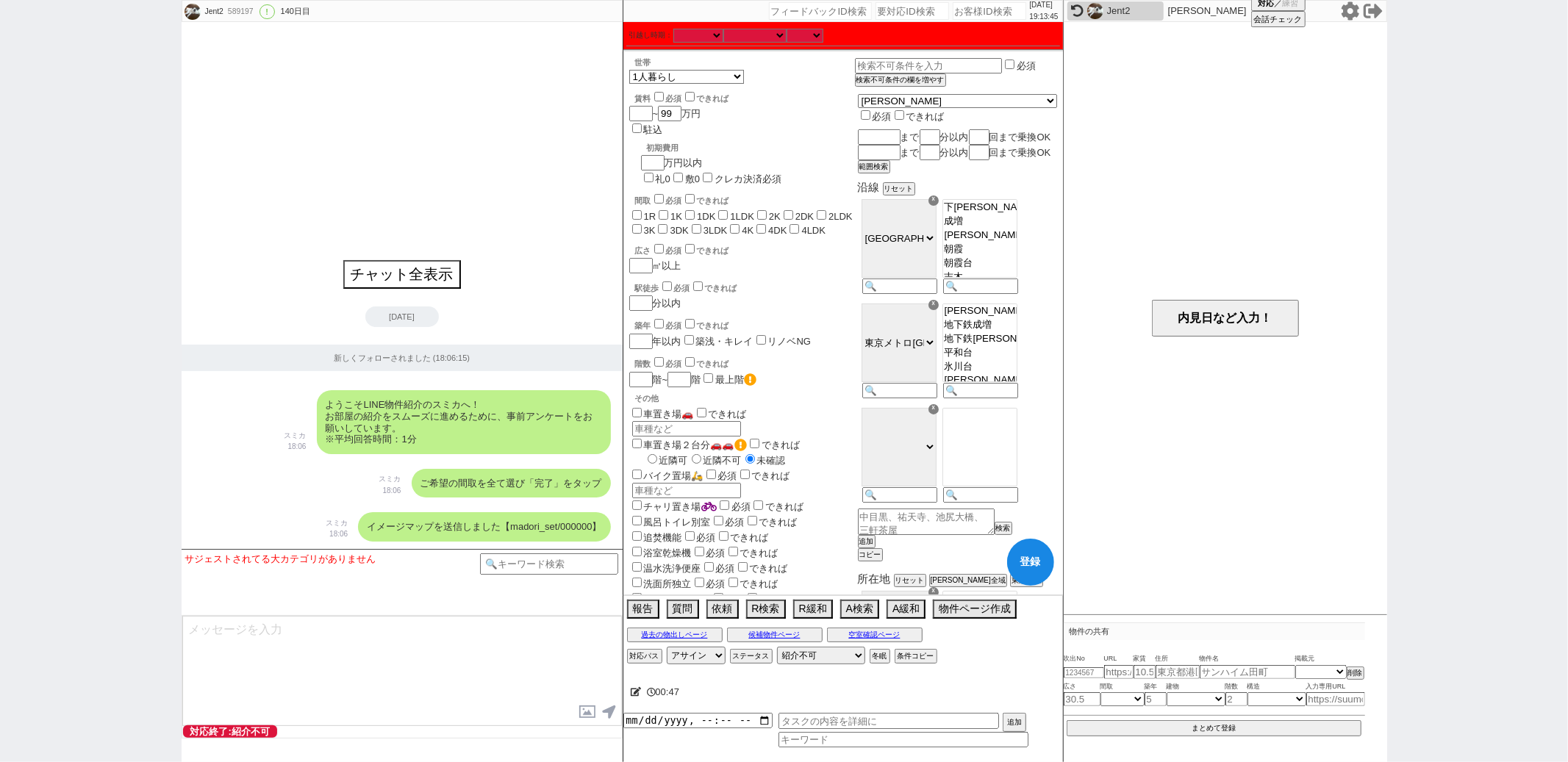
checkbox input "false"
click at [630, 211] on span "1R" at bounding box center [643, 216] width 27 height 11
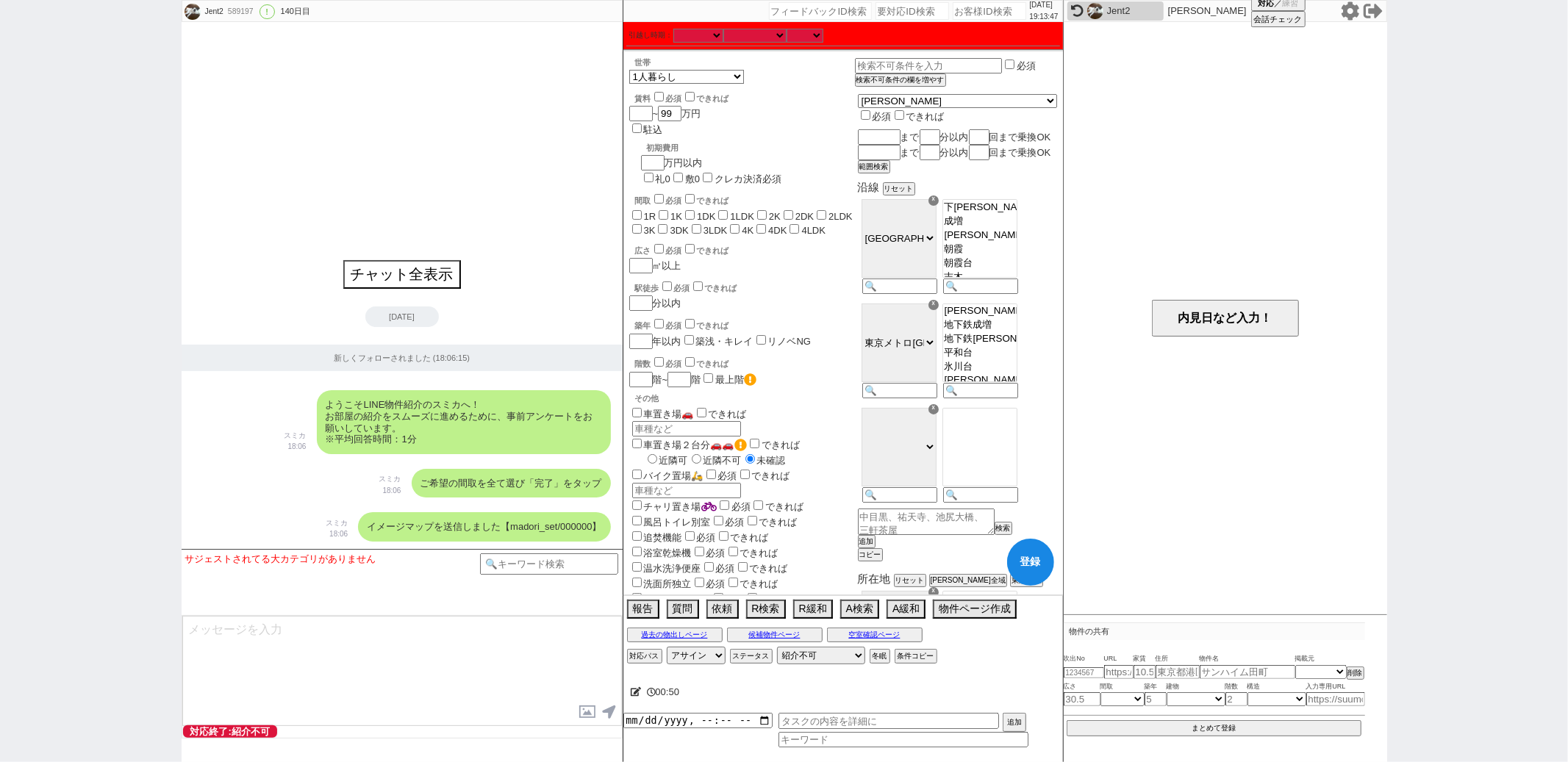
click at [636, 210] on input "1R" at bounding box center [637, 215] width 10 height 10
checkbox input "true"
checkbox input "false"
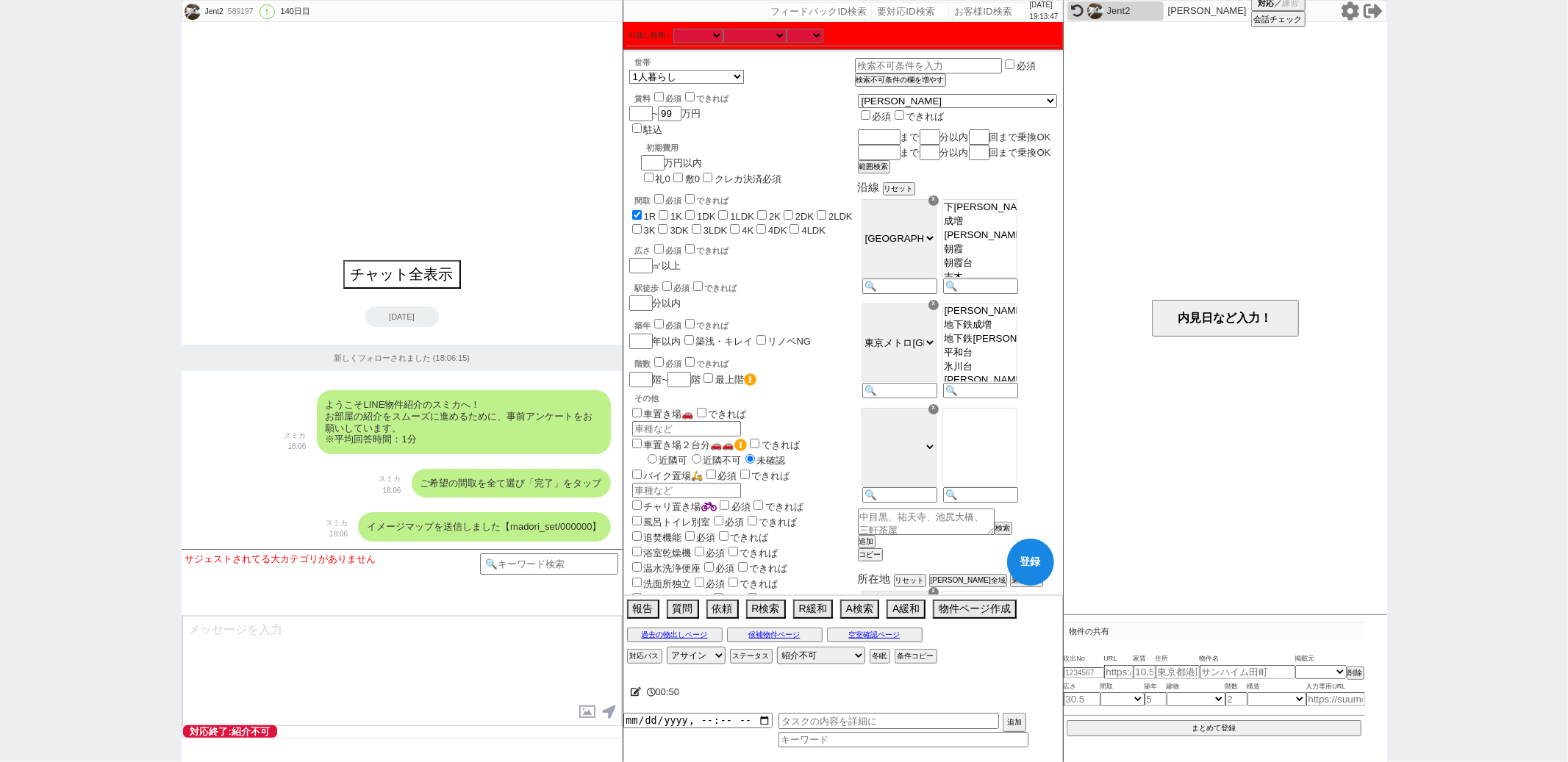
checkbox input "false"
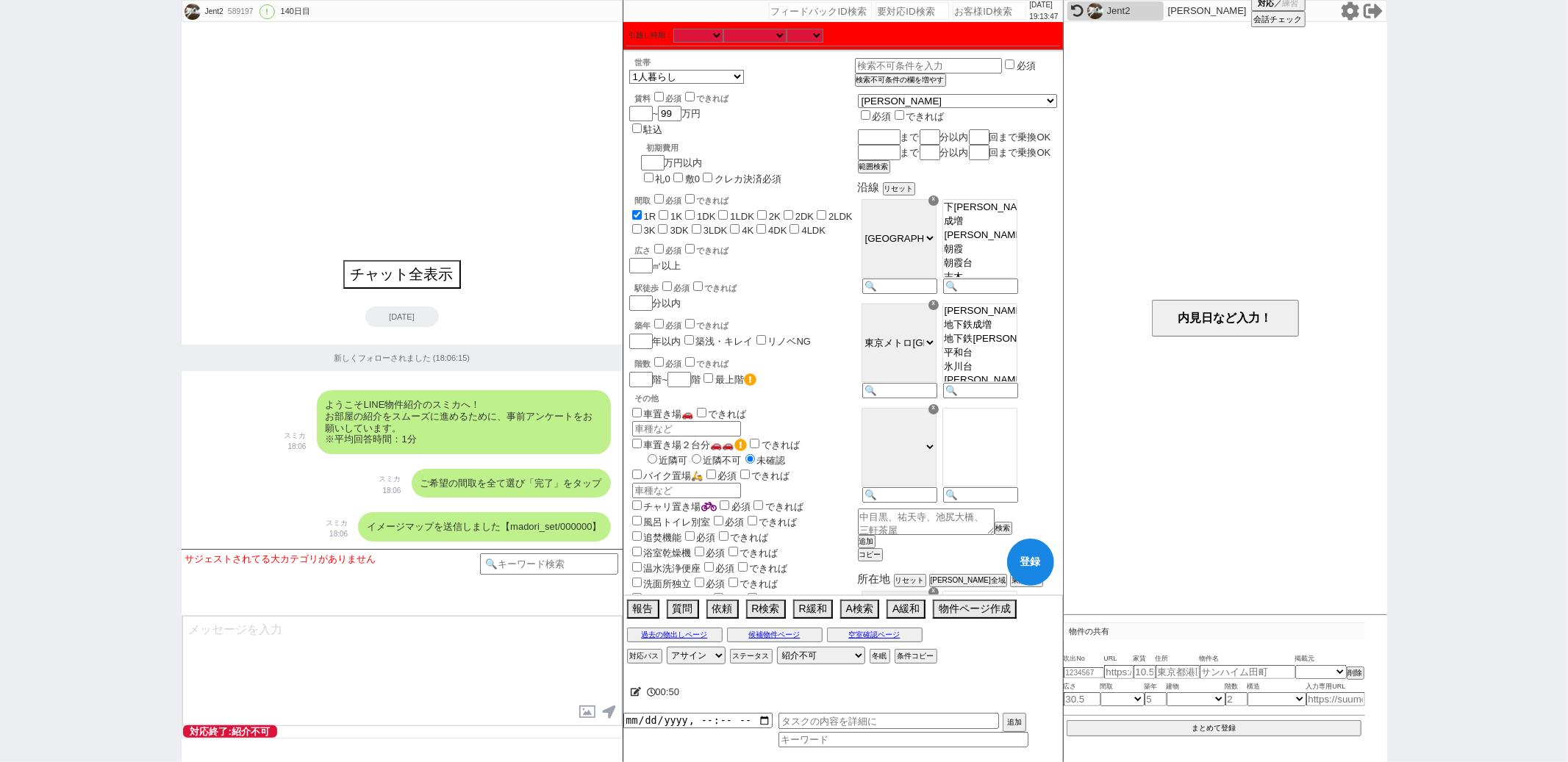
checkbox input "false"
click at [664, 210] on input "1K" at bounding box center [663, 215] width 10 height 10
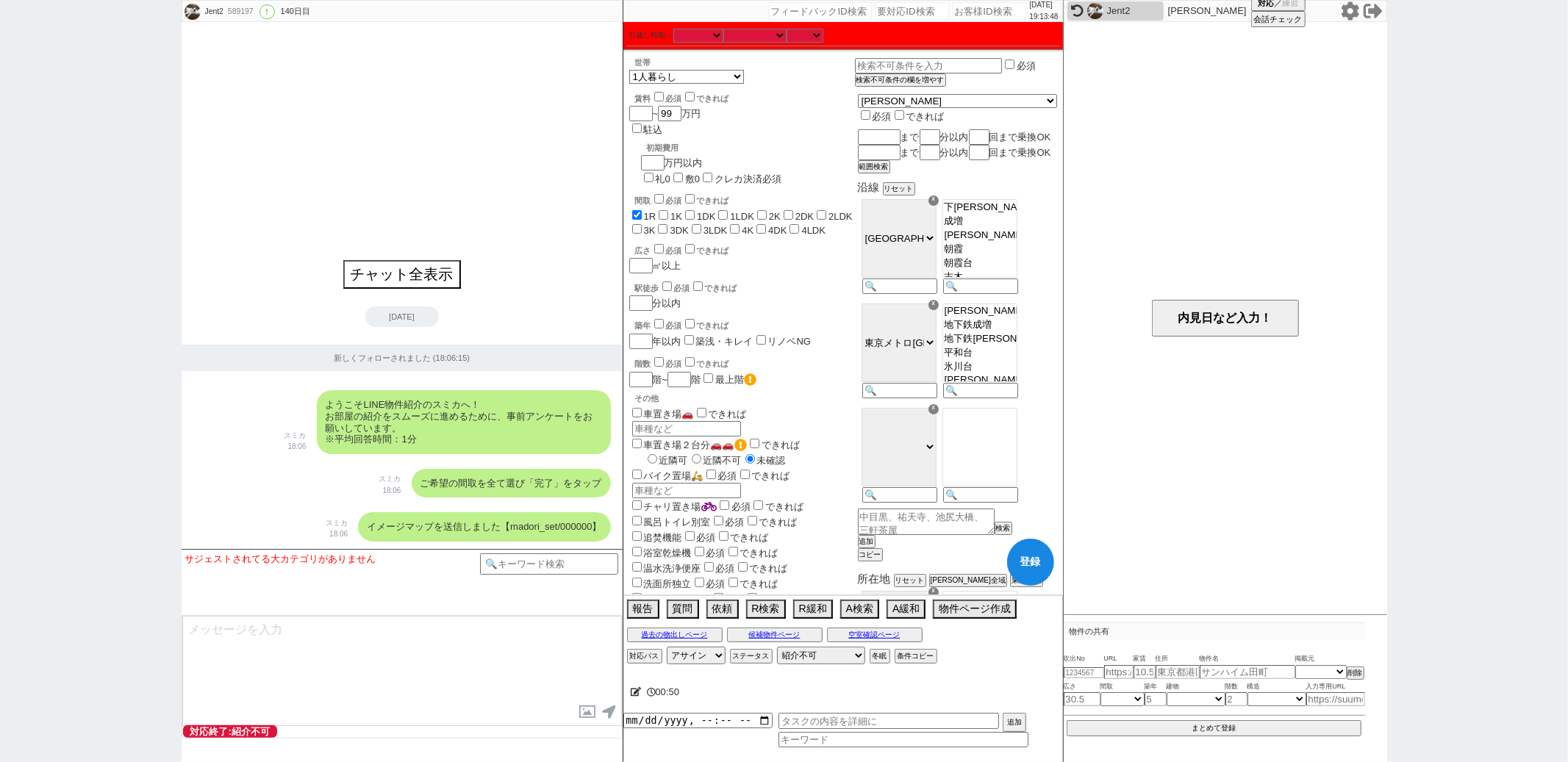
checkbox input "true"
checkbox input "false"
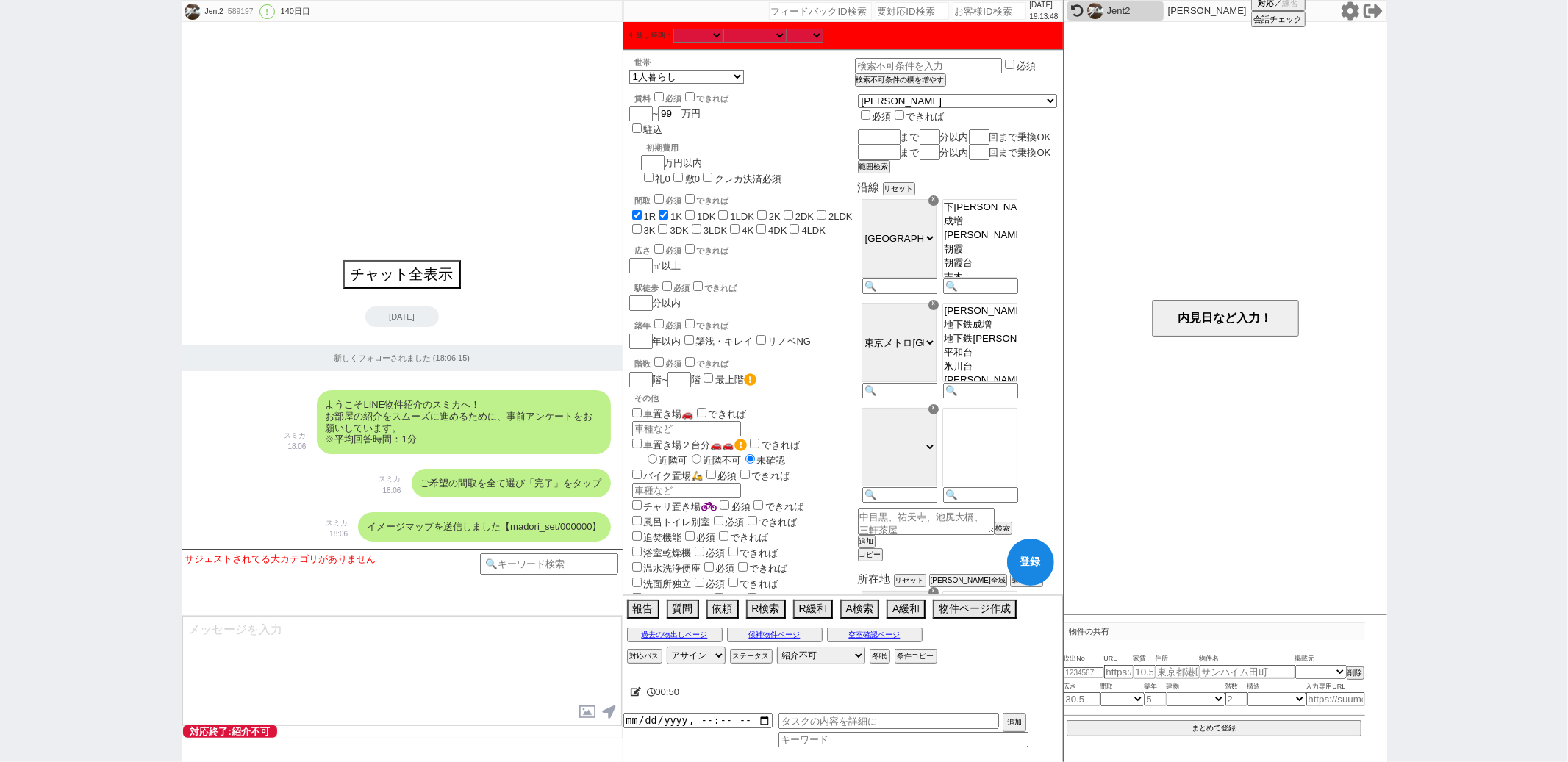
checkbox input "false"
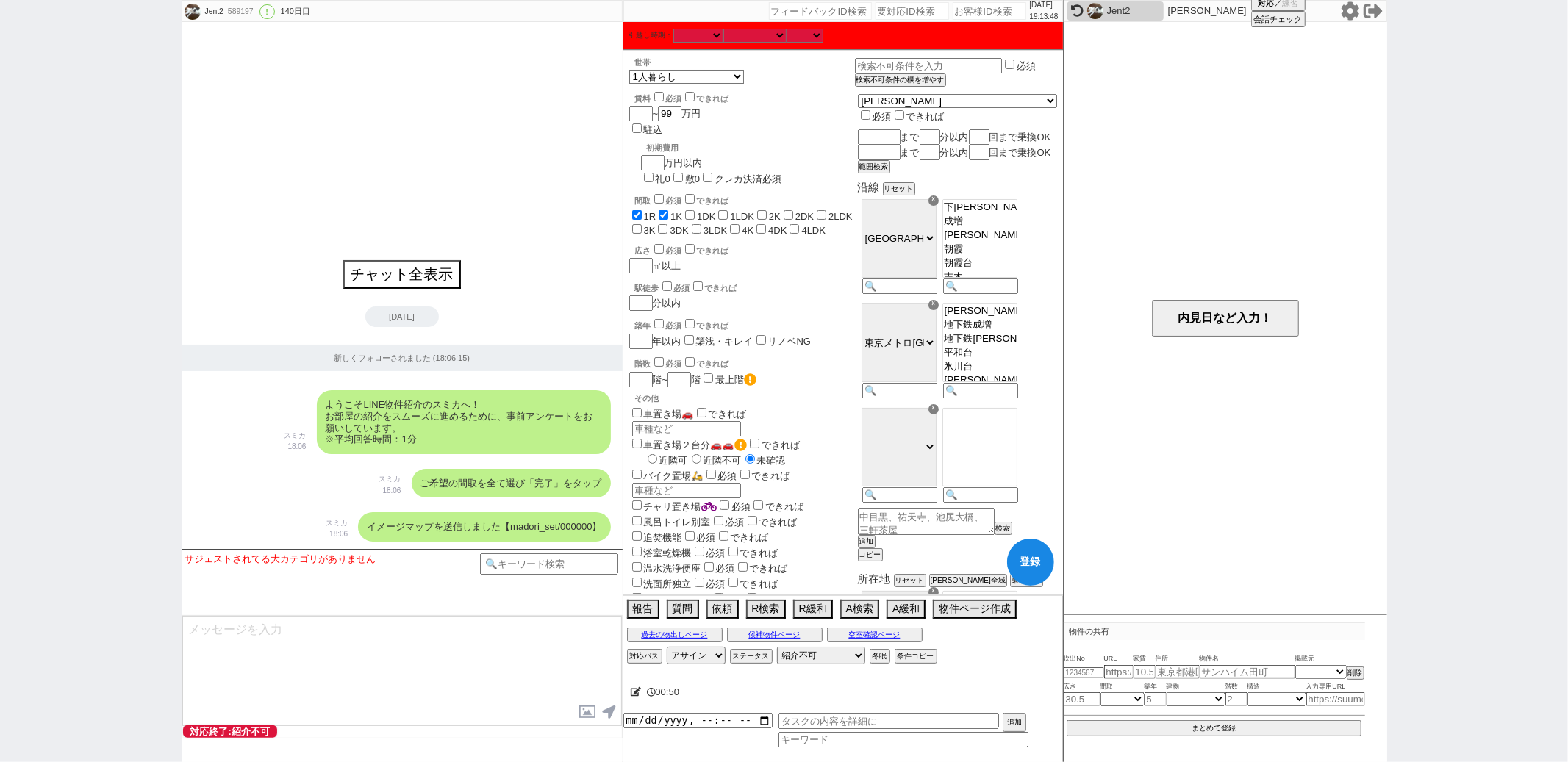
checkbox input "false"
click at [694, 210] on input "1DK" at bounding box center [690, 215] width 10 height 10
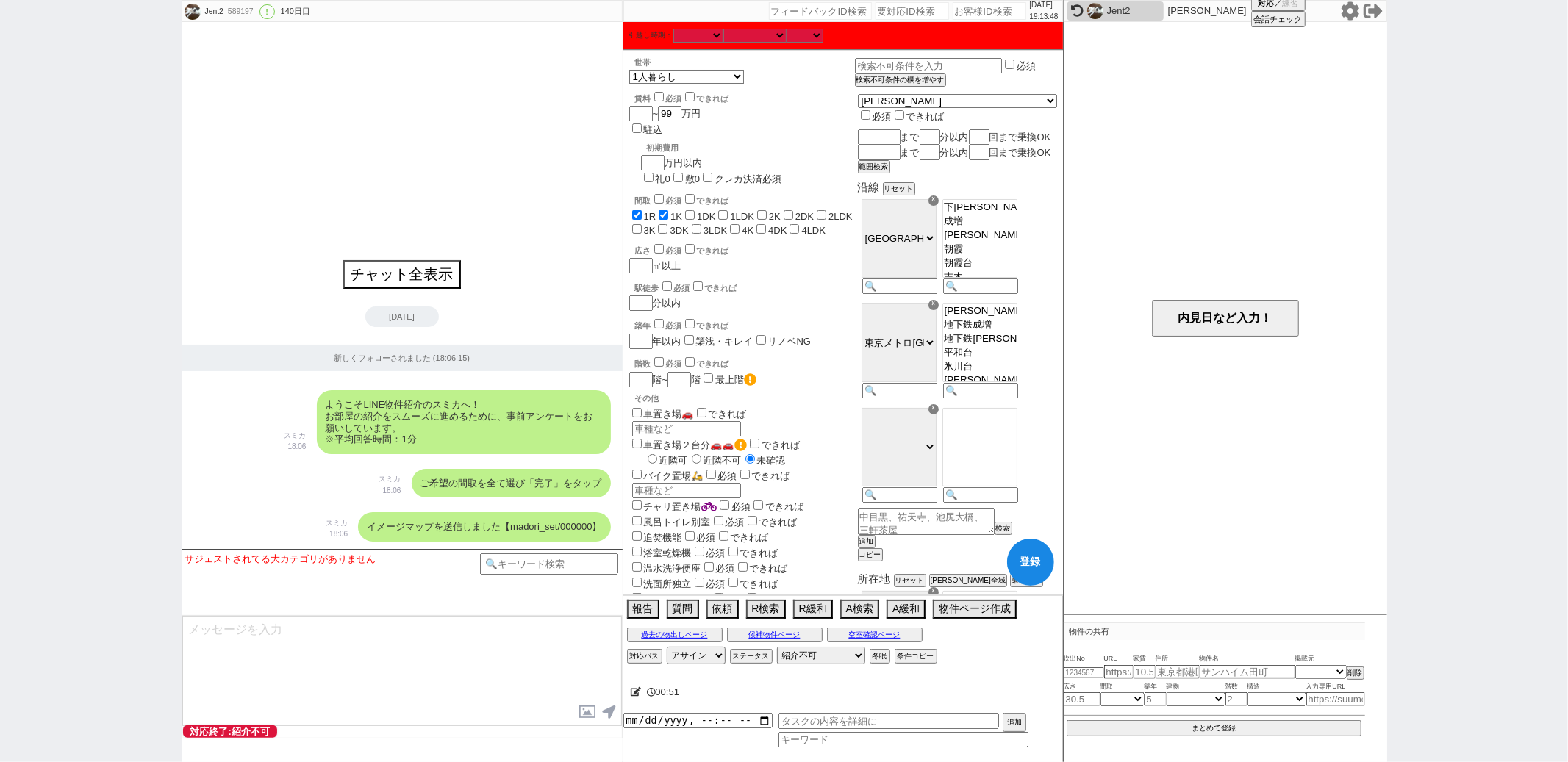
checkbox input "true"
checkbox input "false"
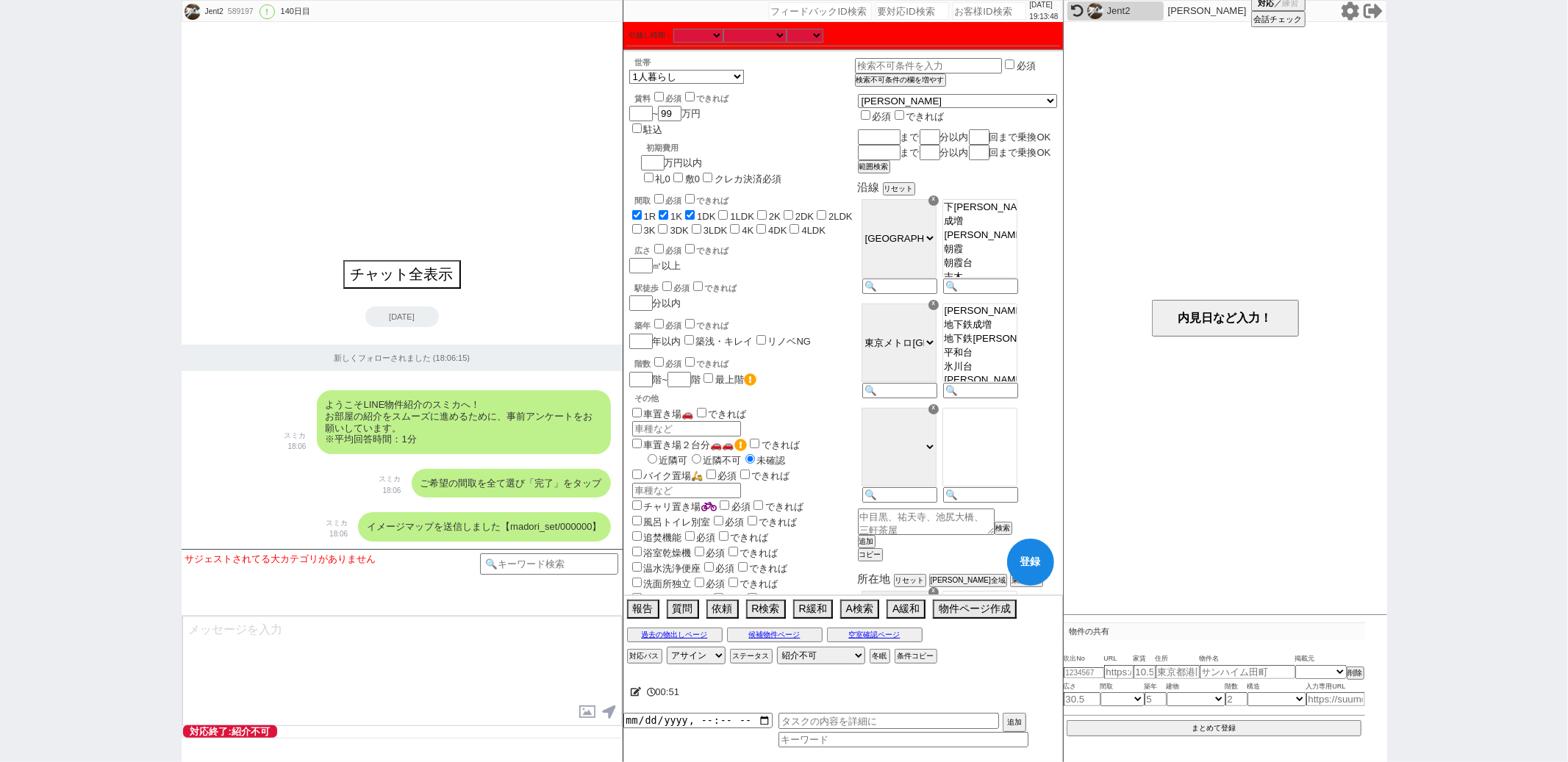
checkbox input "false"
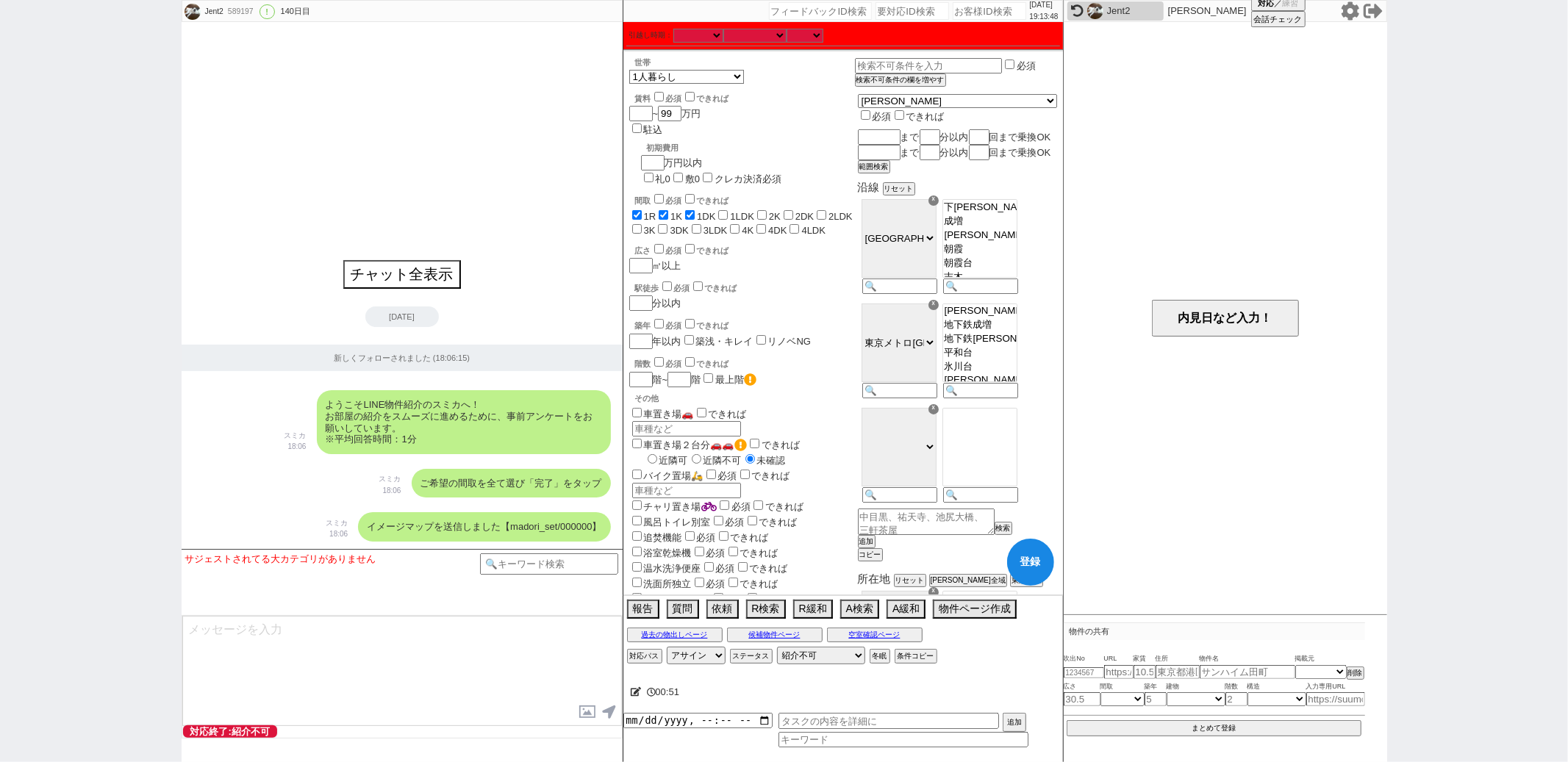
checkbox input "false"
click at [727, 210] on input "1LDK" at bounding box center [723, 215] width 10 height 10
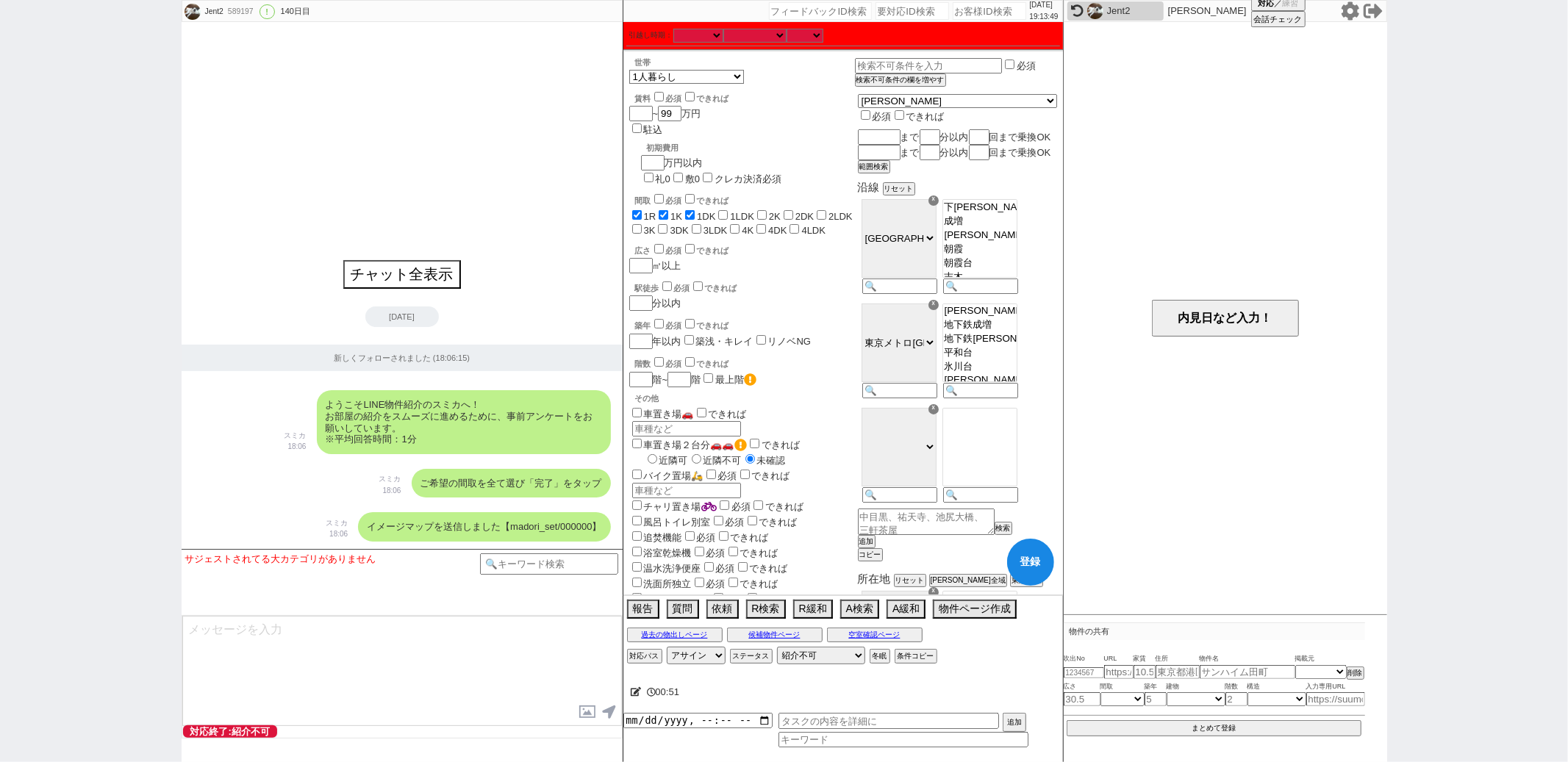
checkbox input "true"
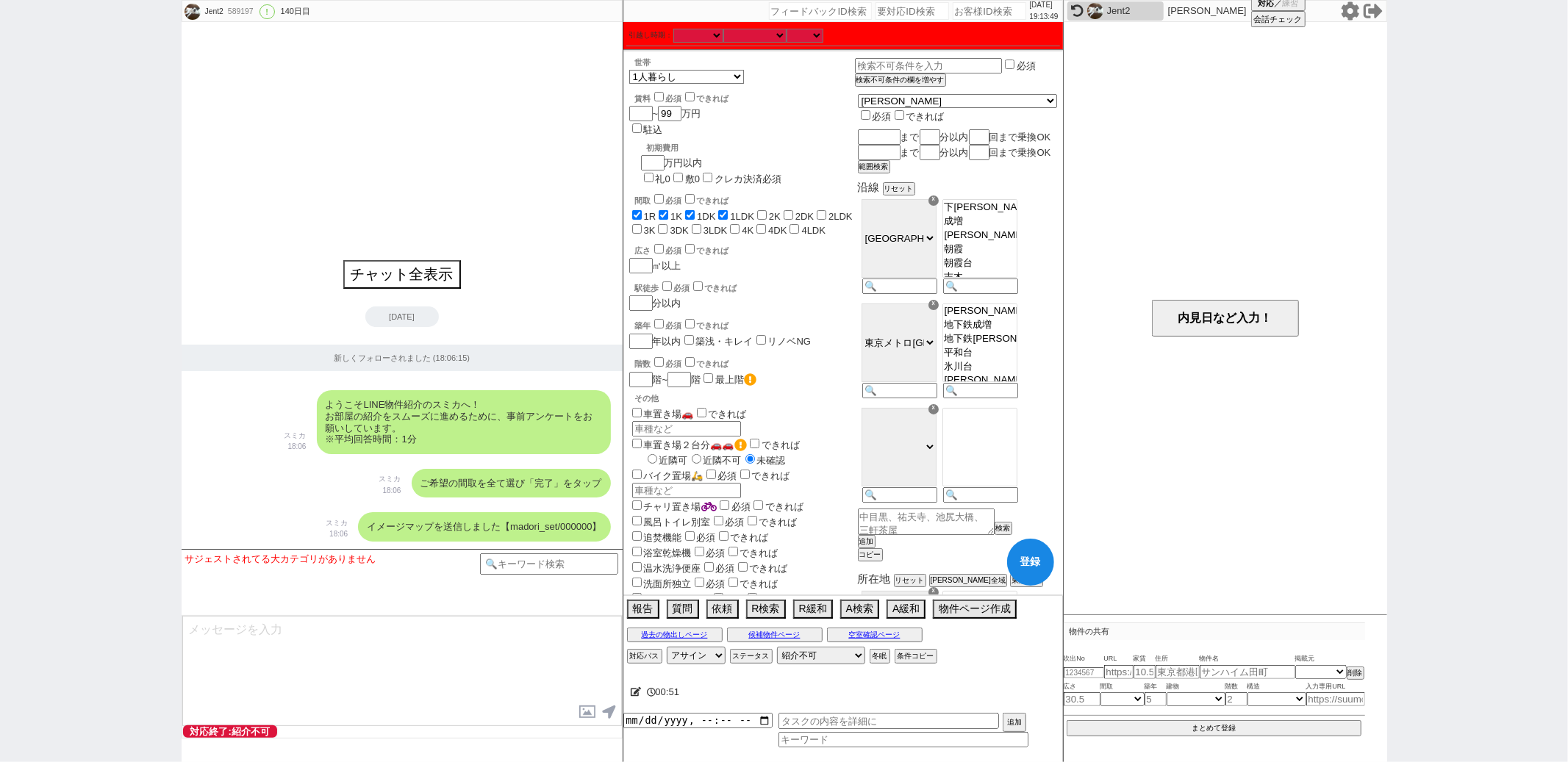
checkbox input "false"
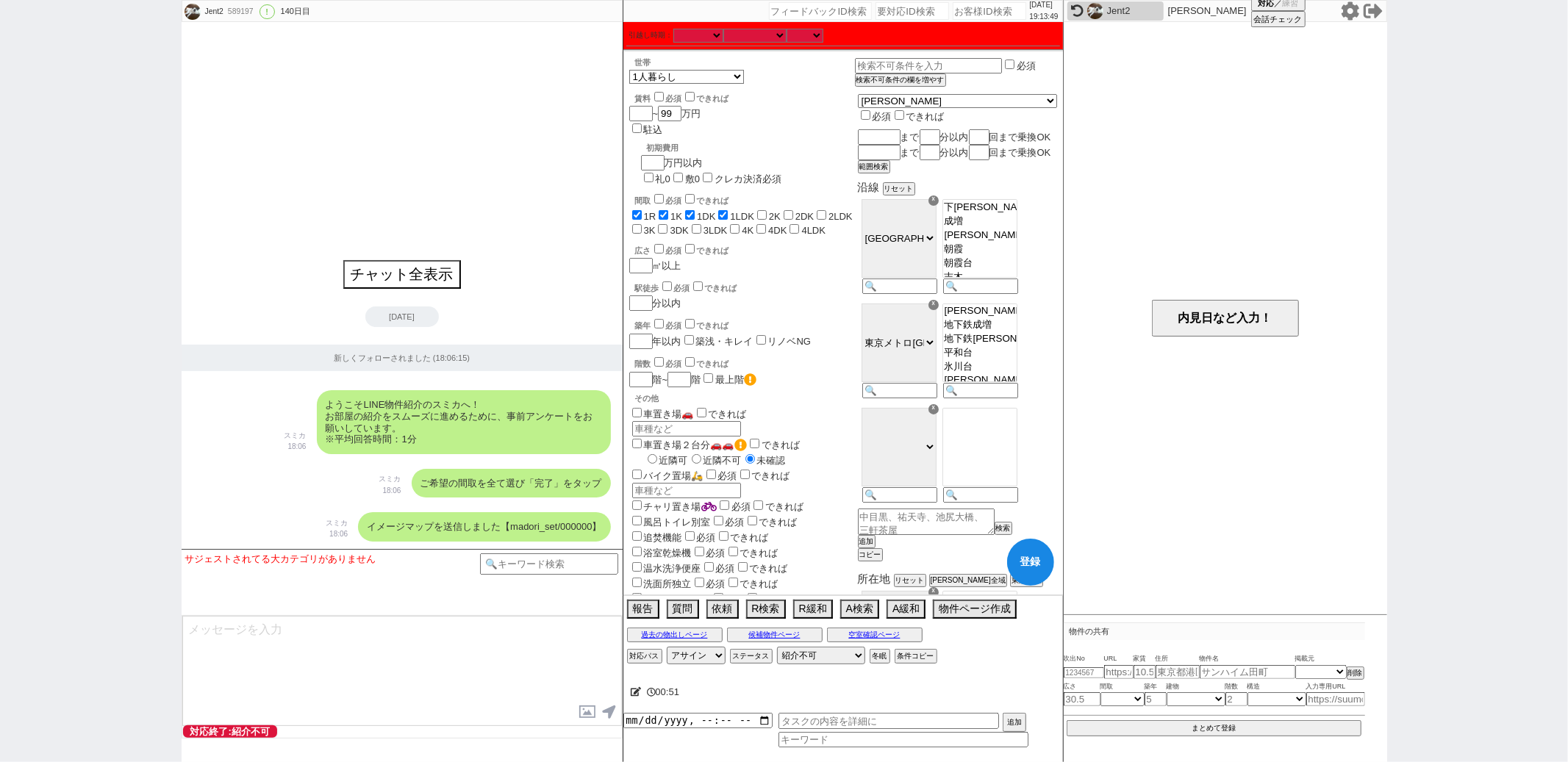
checkbox input "false"
click at [767, 210] on input "2K" at bounding box center [761, 215] width 10 height 10
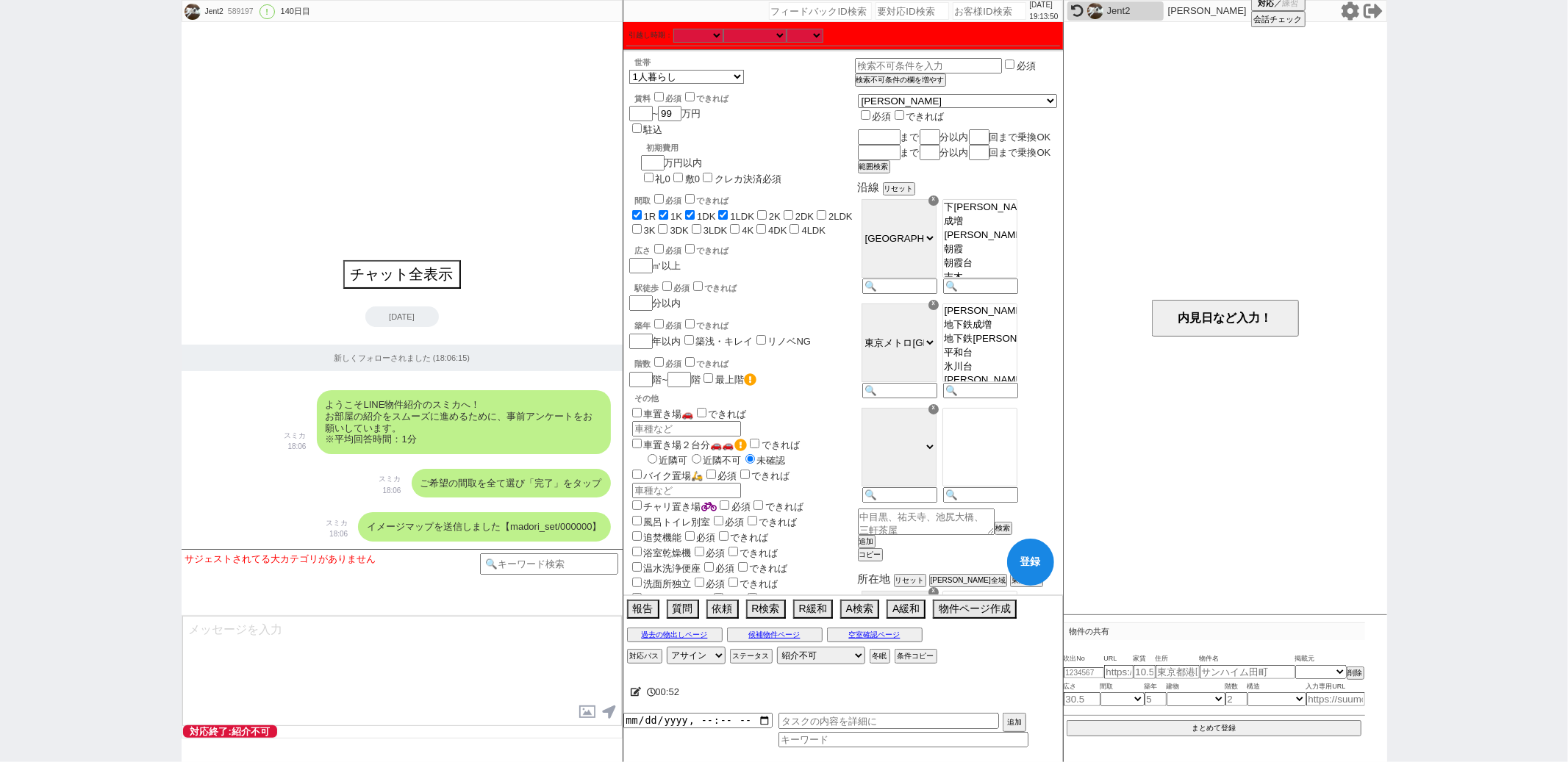
checkbox input "true"
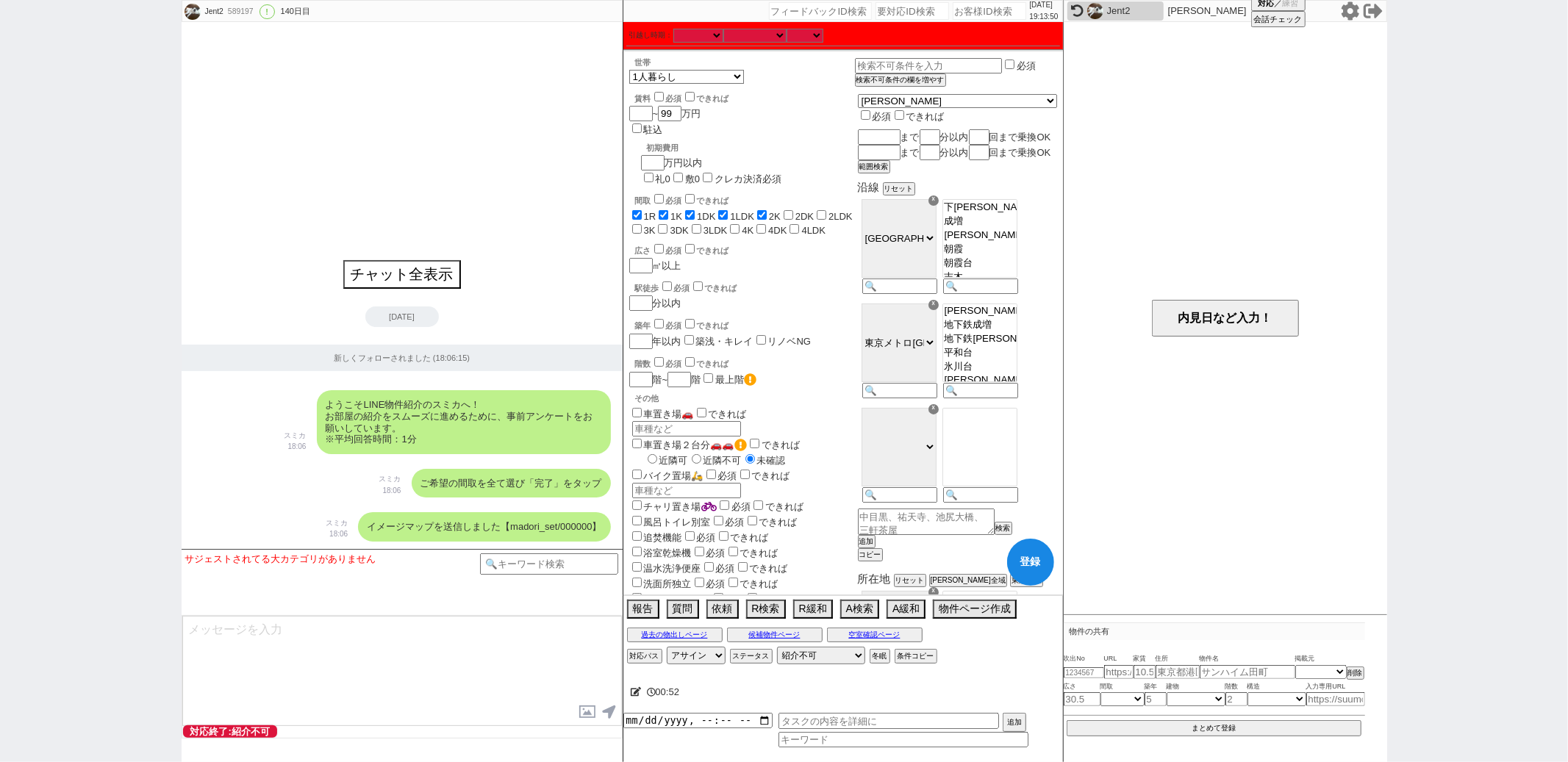
checkbox input "true"
checkbox input "false"
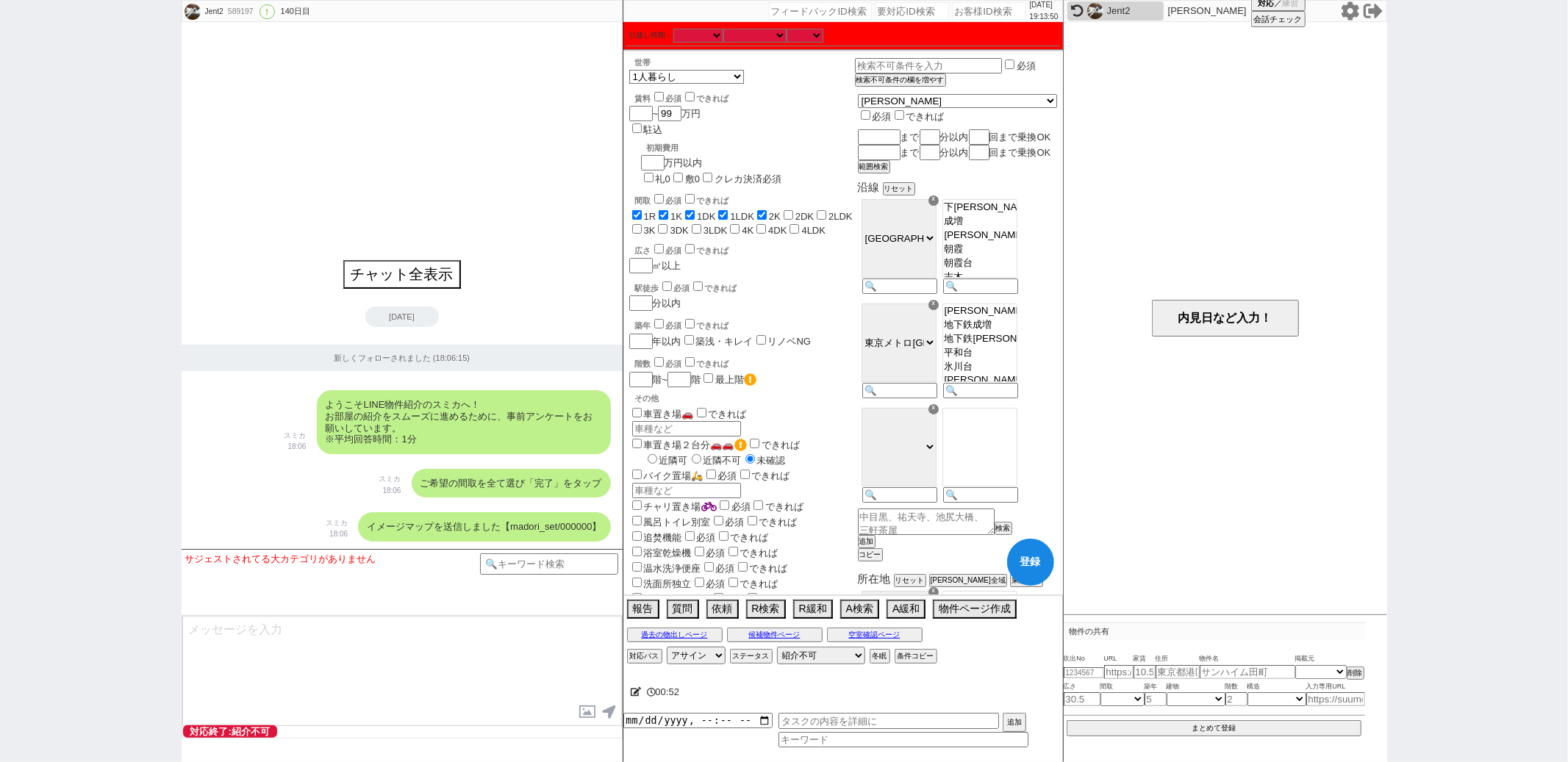
checkbox input "false"
click at [802, 211] on span "2DK" at bounding box center [798, 216] width 33 height 11
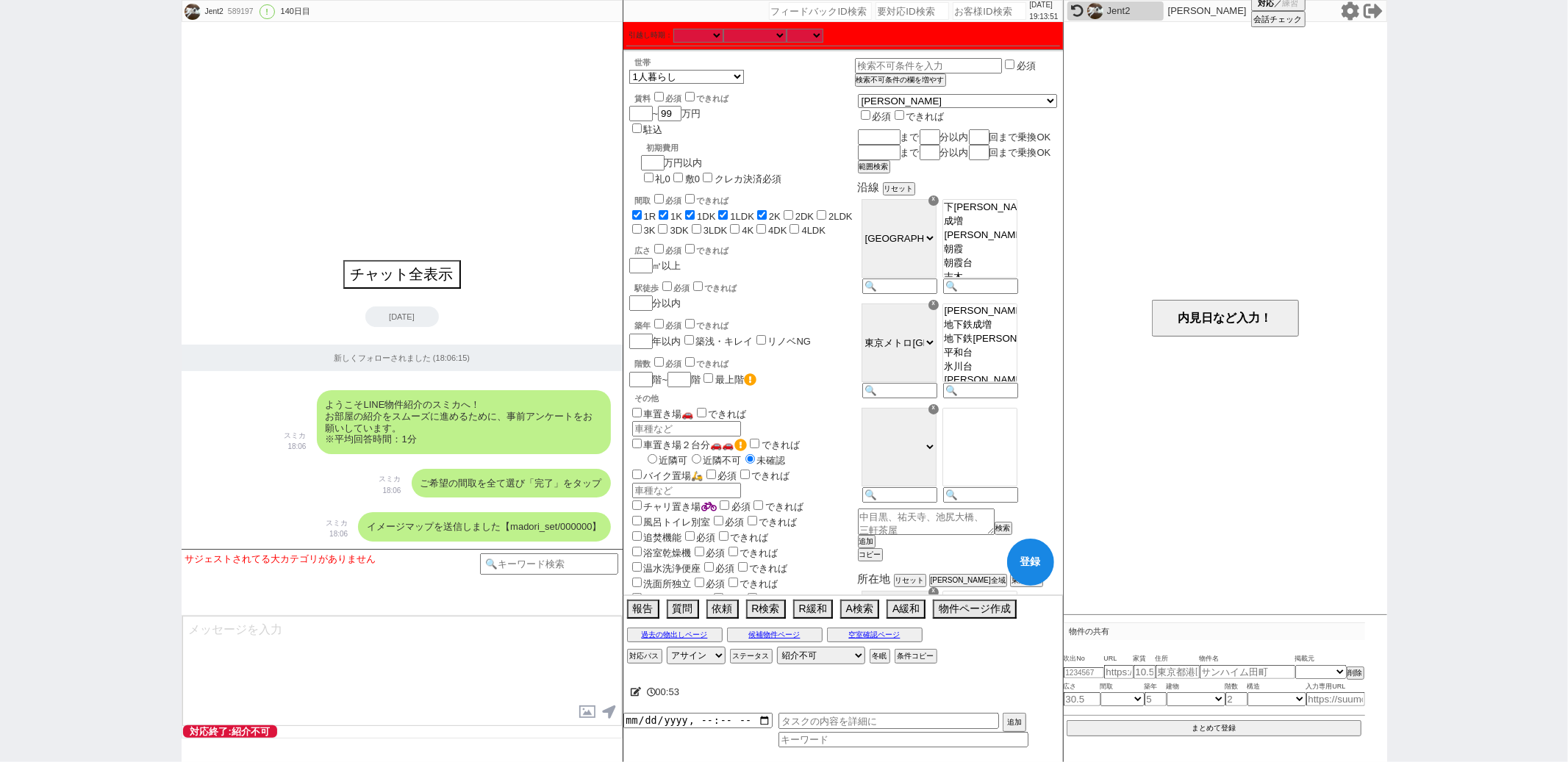
click at [826, 210] on input "2LDK" at bounding box center [821, 215] width 10 height 10
checkbox input "true"
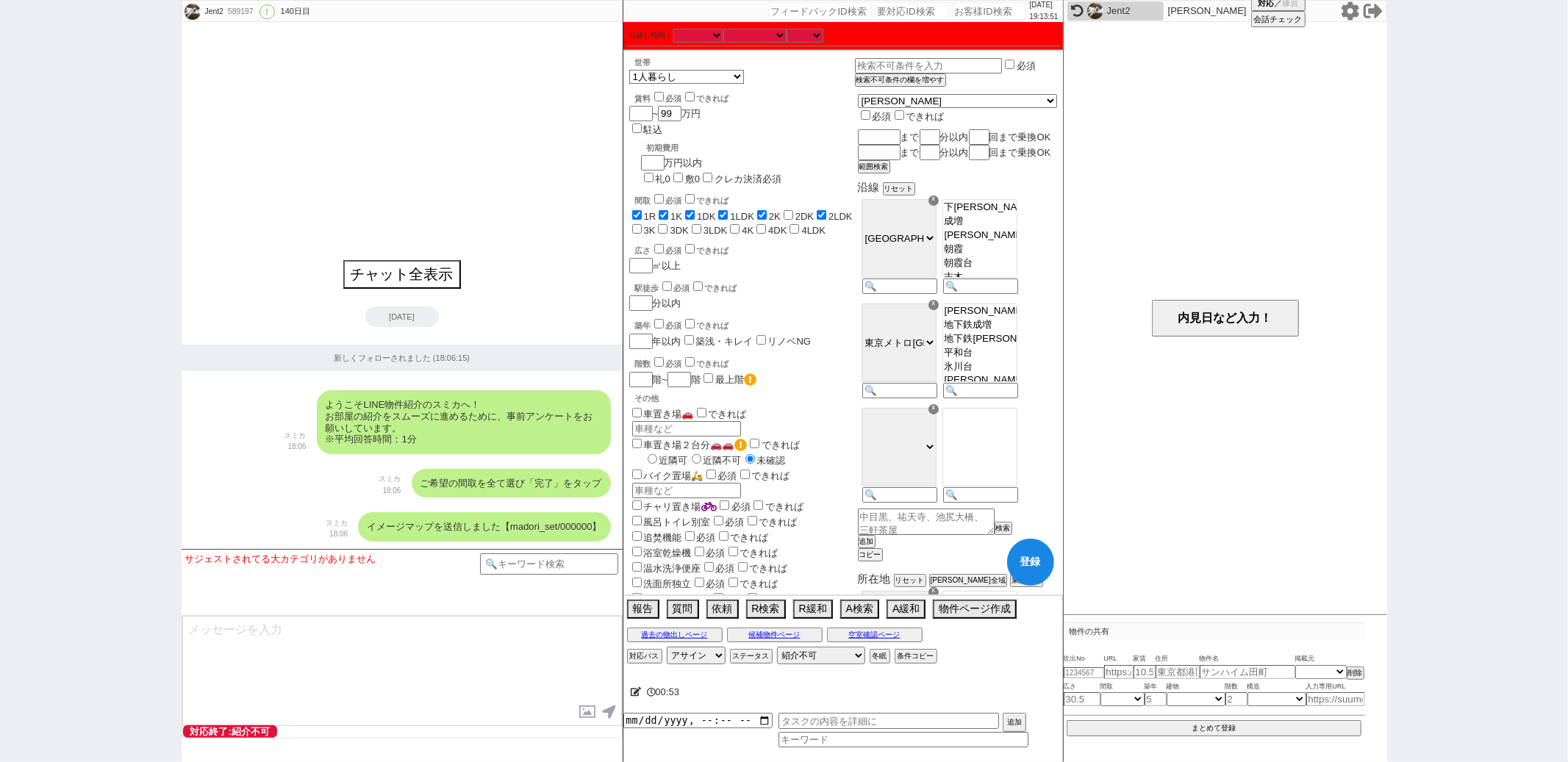
checkbox input "true"
checkbox input "false"
checkbox input "true"
checkbox input "false"
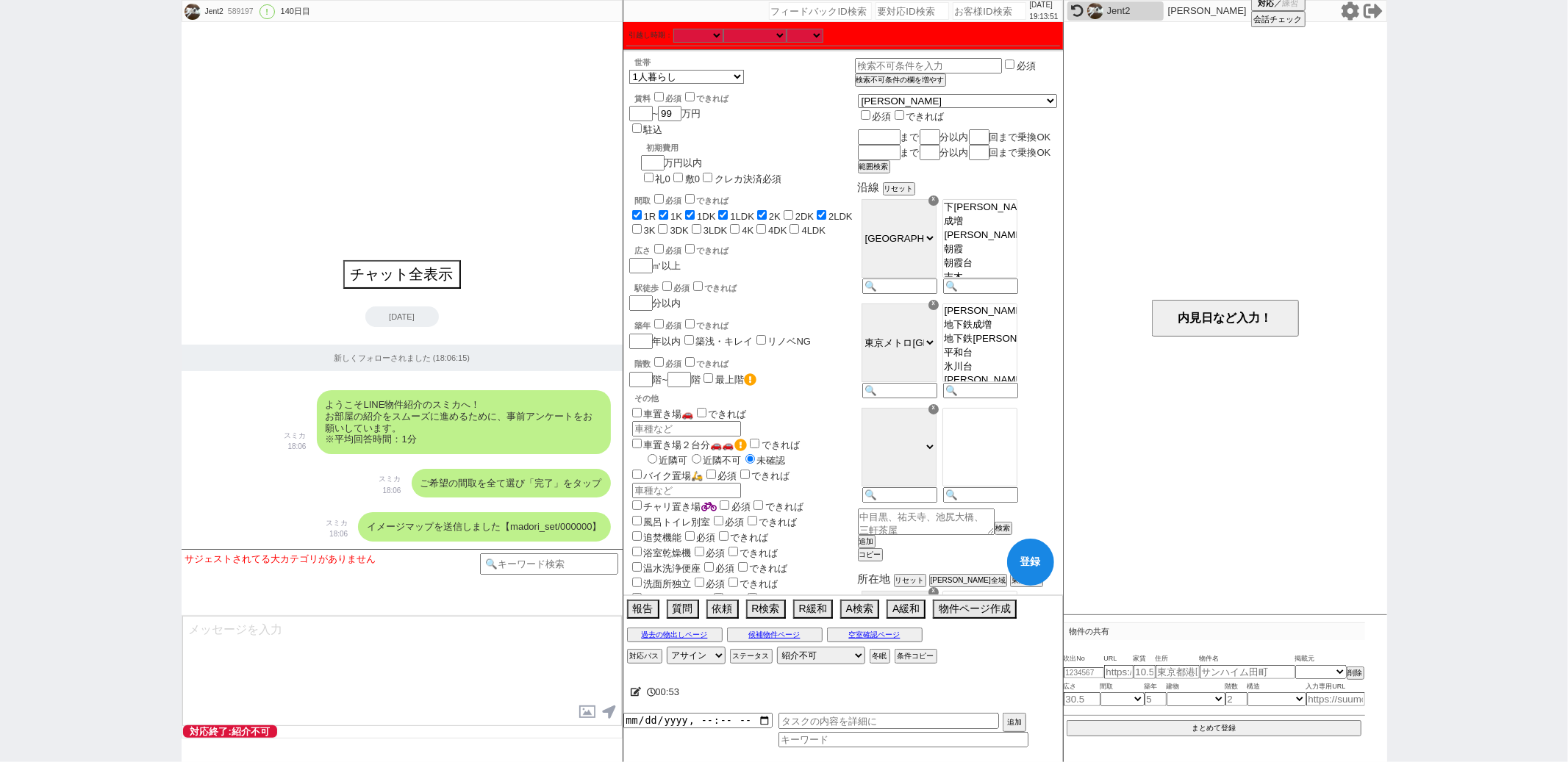
checkbox input "false"
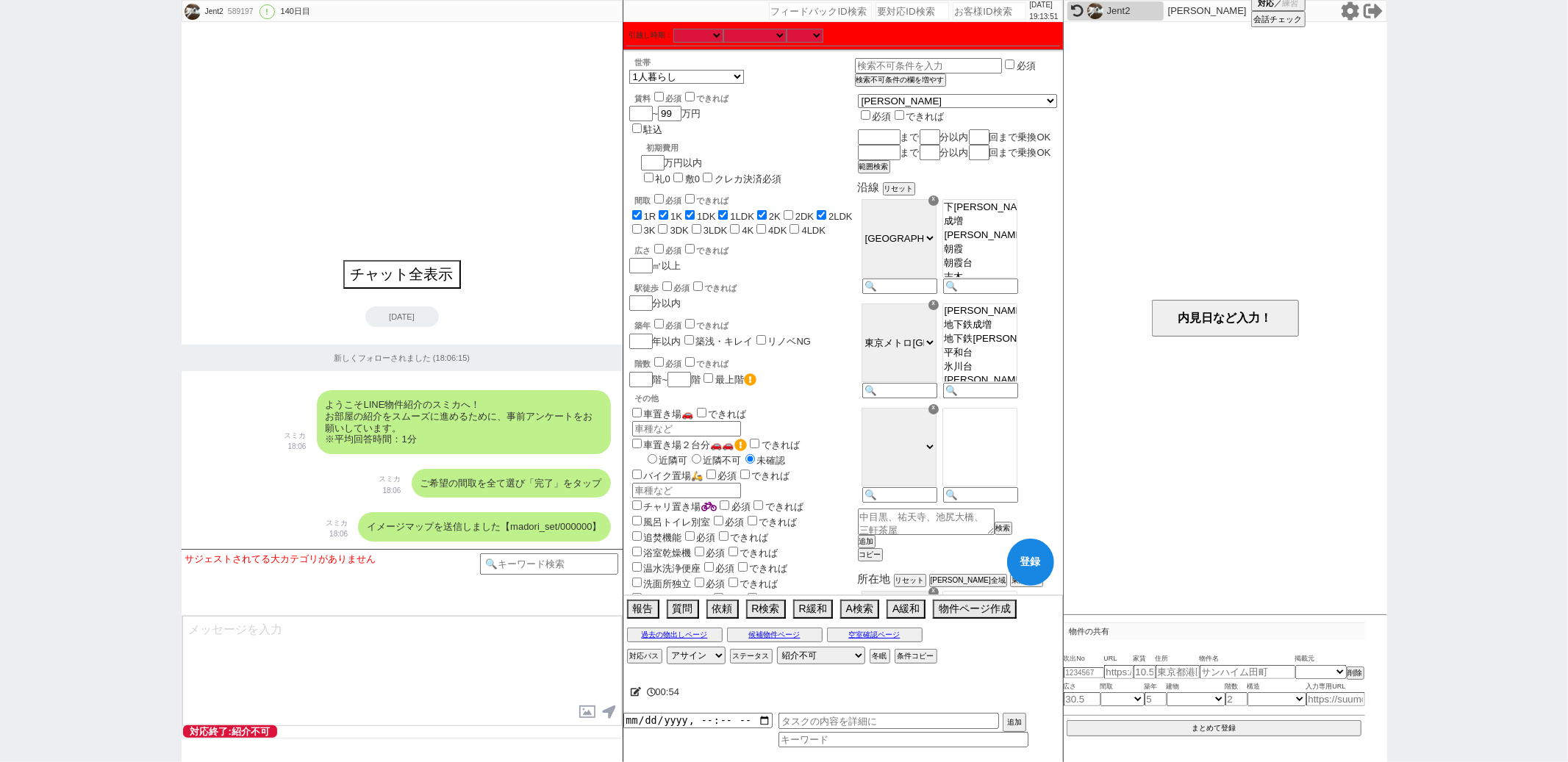
click at [793, 210] on input "2DK" at bounding box center [788, 215] width 10 height 10
checkbox input "true"
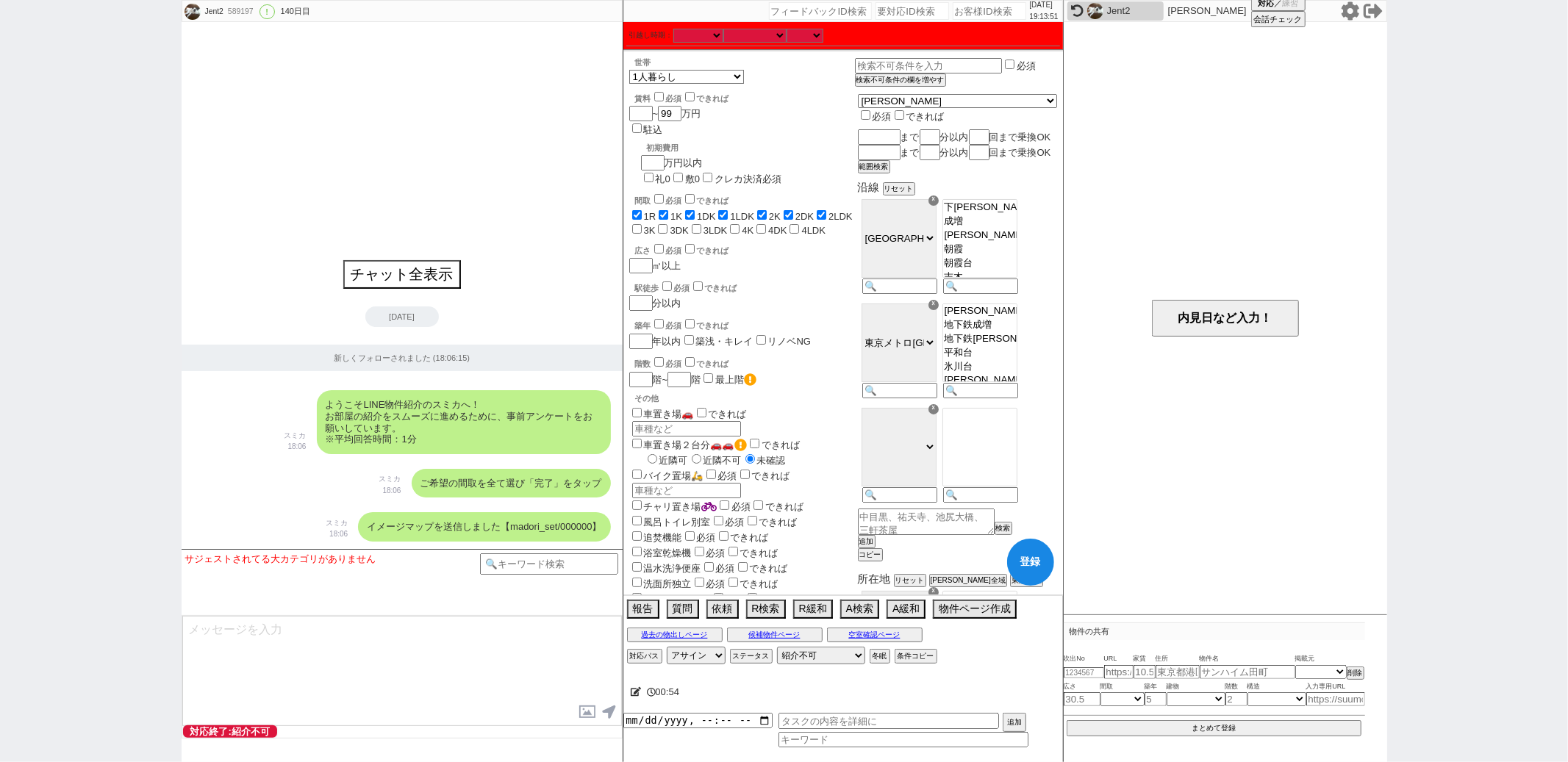
checkbox input "true"
checkbox input "false"
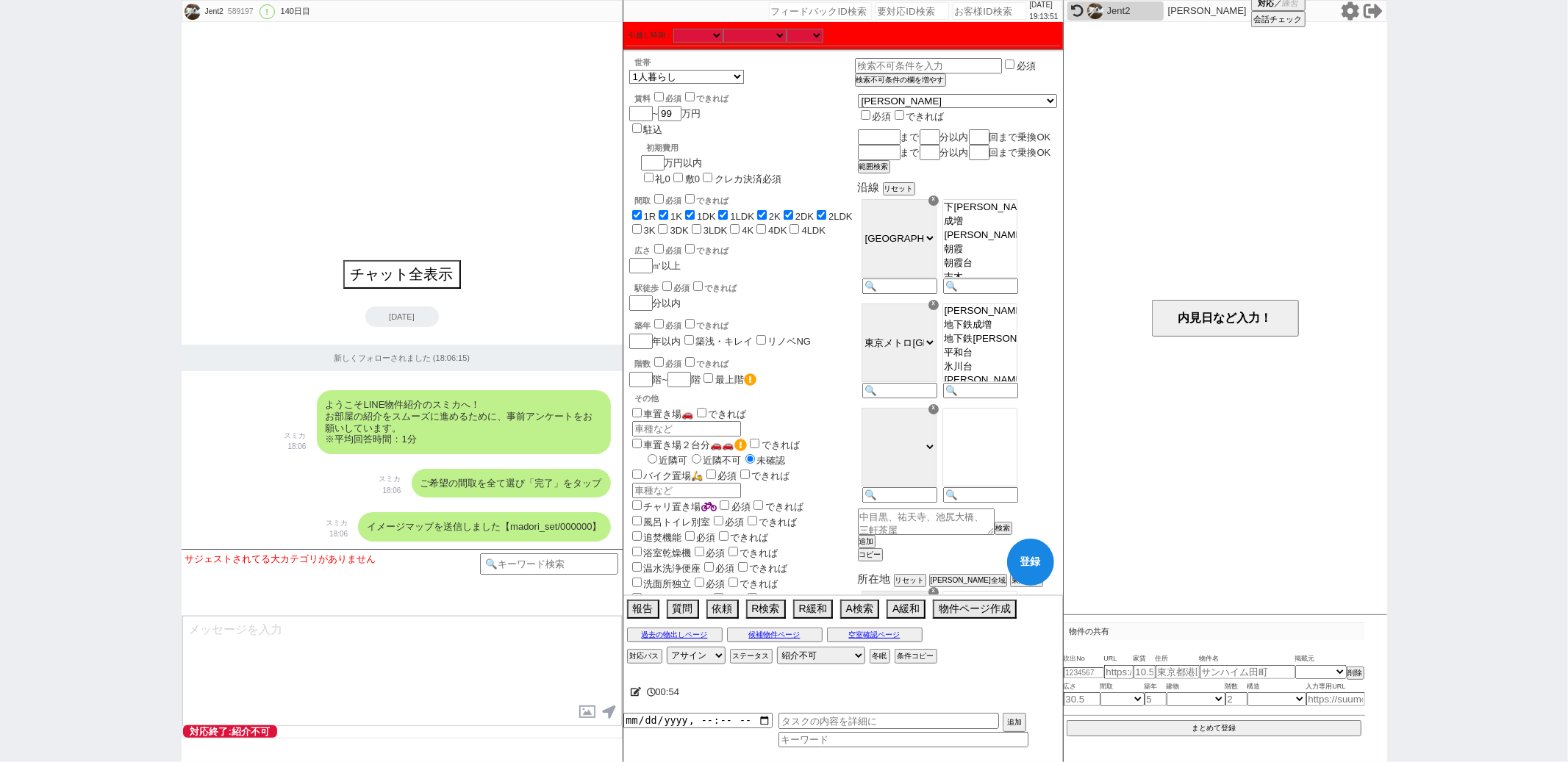
checkbox input "false"
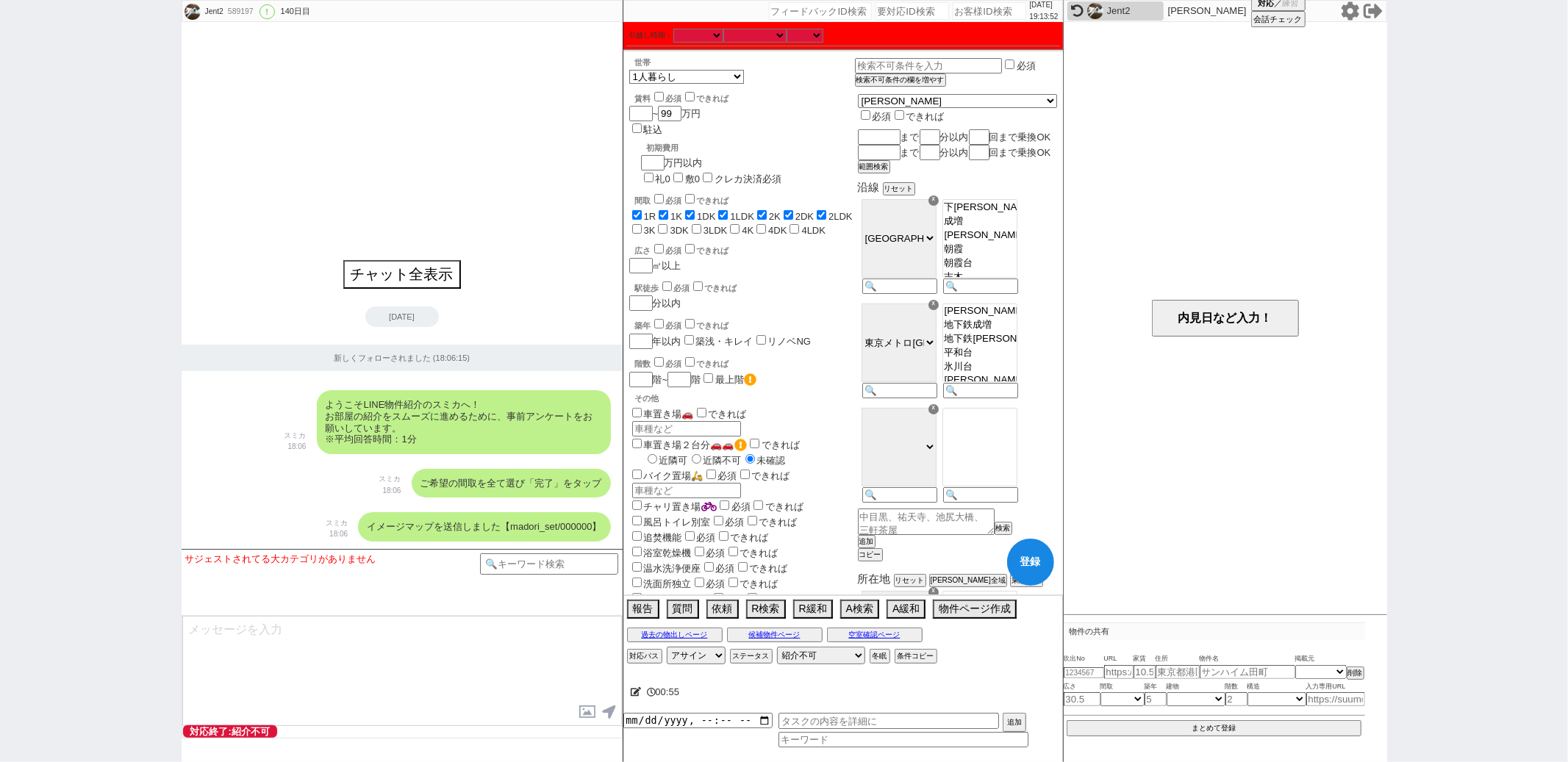
click at [642, 224] on input "3K" at bounding box center [637, 228] width 10 height 10
checkbox input "true"
click at [789, 224] on input "4LDK" at bounding box center [794, 228] width 10 height 10
click at [756, 224] on input "4DK" at bounding box center [761, 228] width 10 height 10
click at [730, 224] on input "4K" at bounding box center [734, 228] width 10 height 10
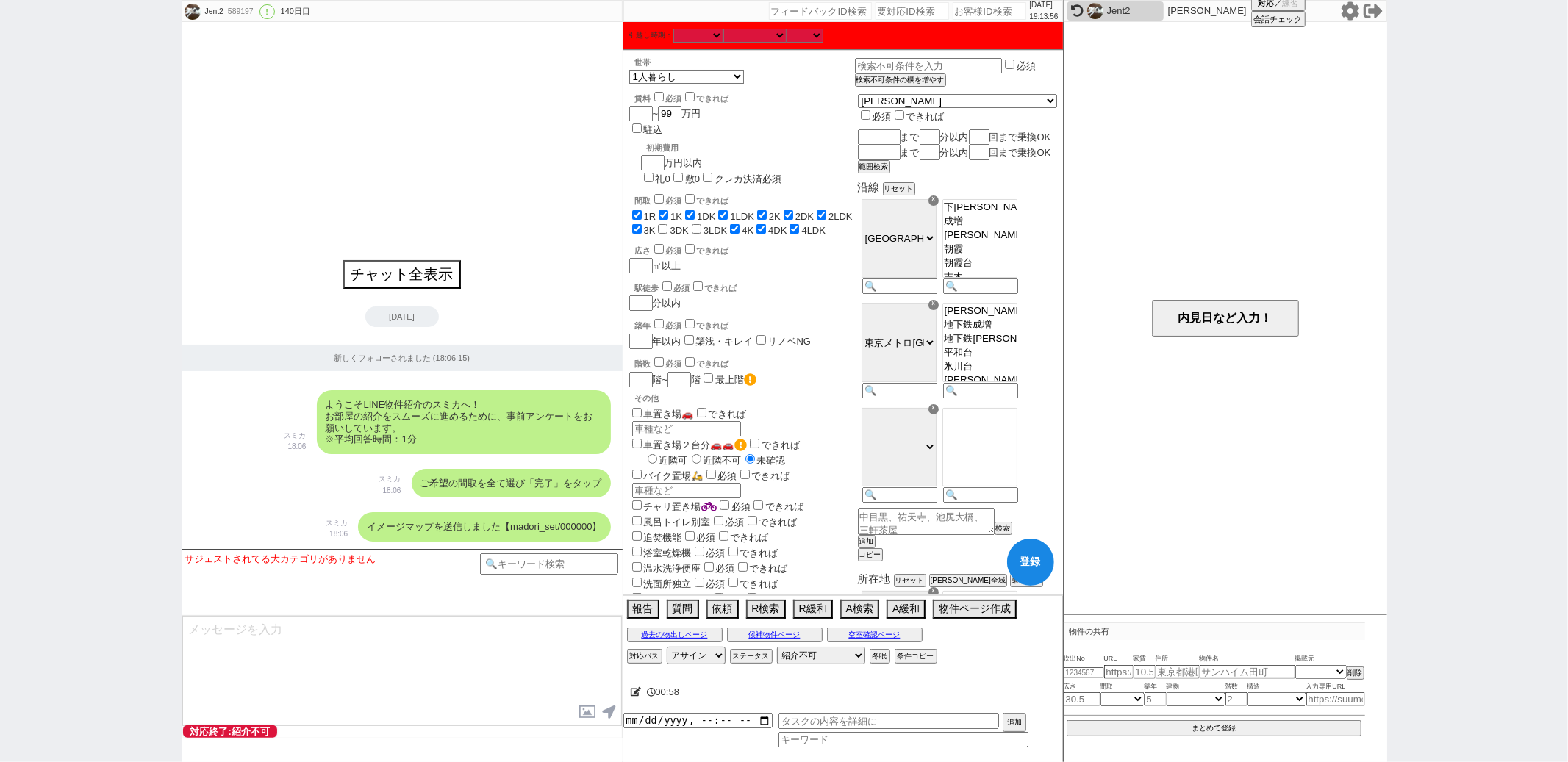
click at [692, 224] on input "3LDK" at bounding box center [697, 228] width 10 height 10
click at [658, 224] on input "3DK" at bounding box center [663, 228] width 10 height 10
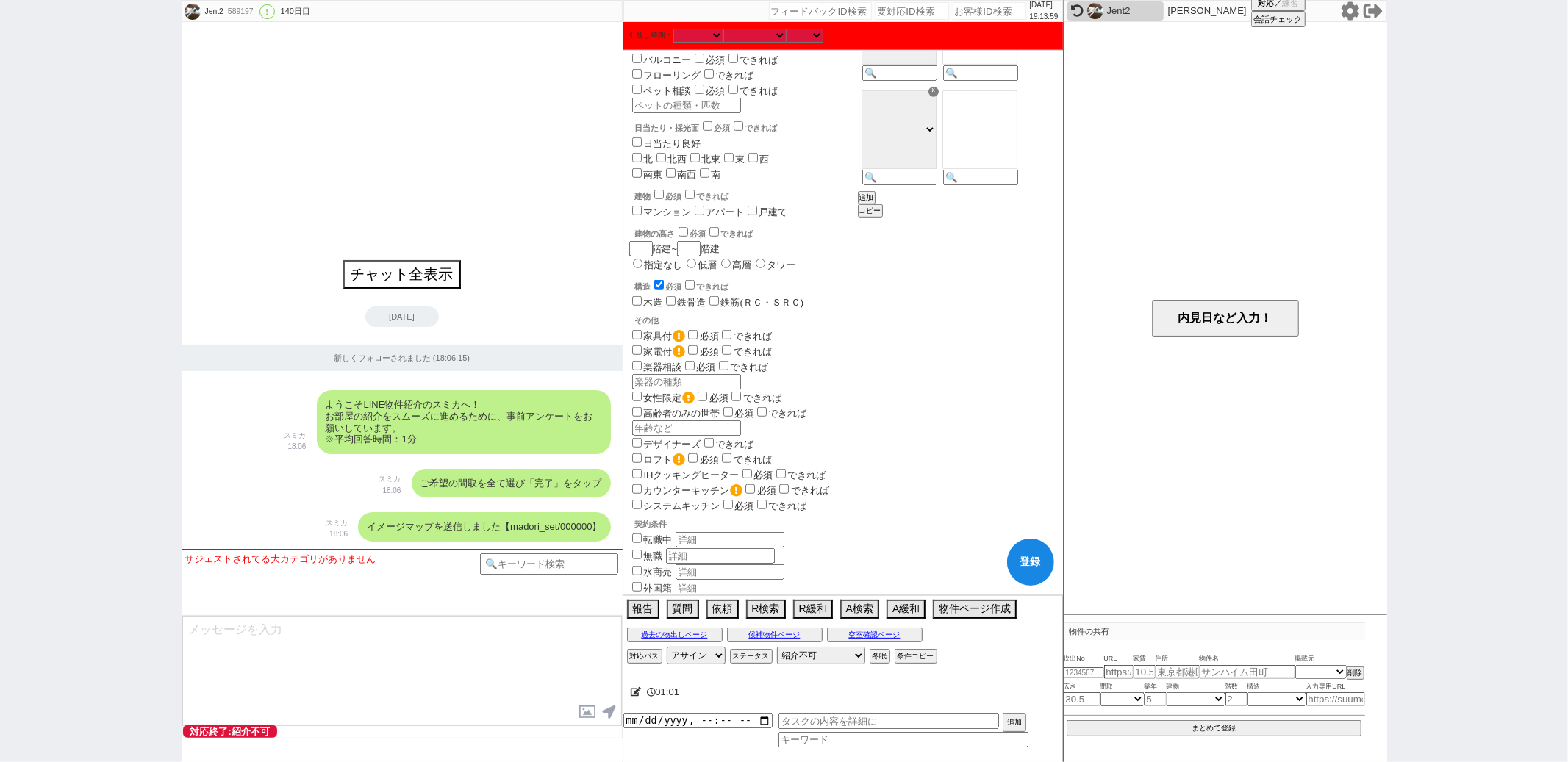
click at [664, 280] on input "checkbox" at bounding box center [659, 285] width 10 height 10
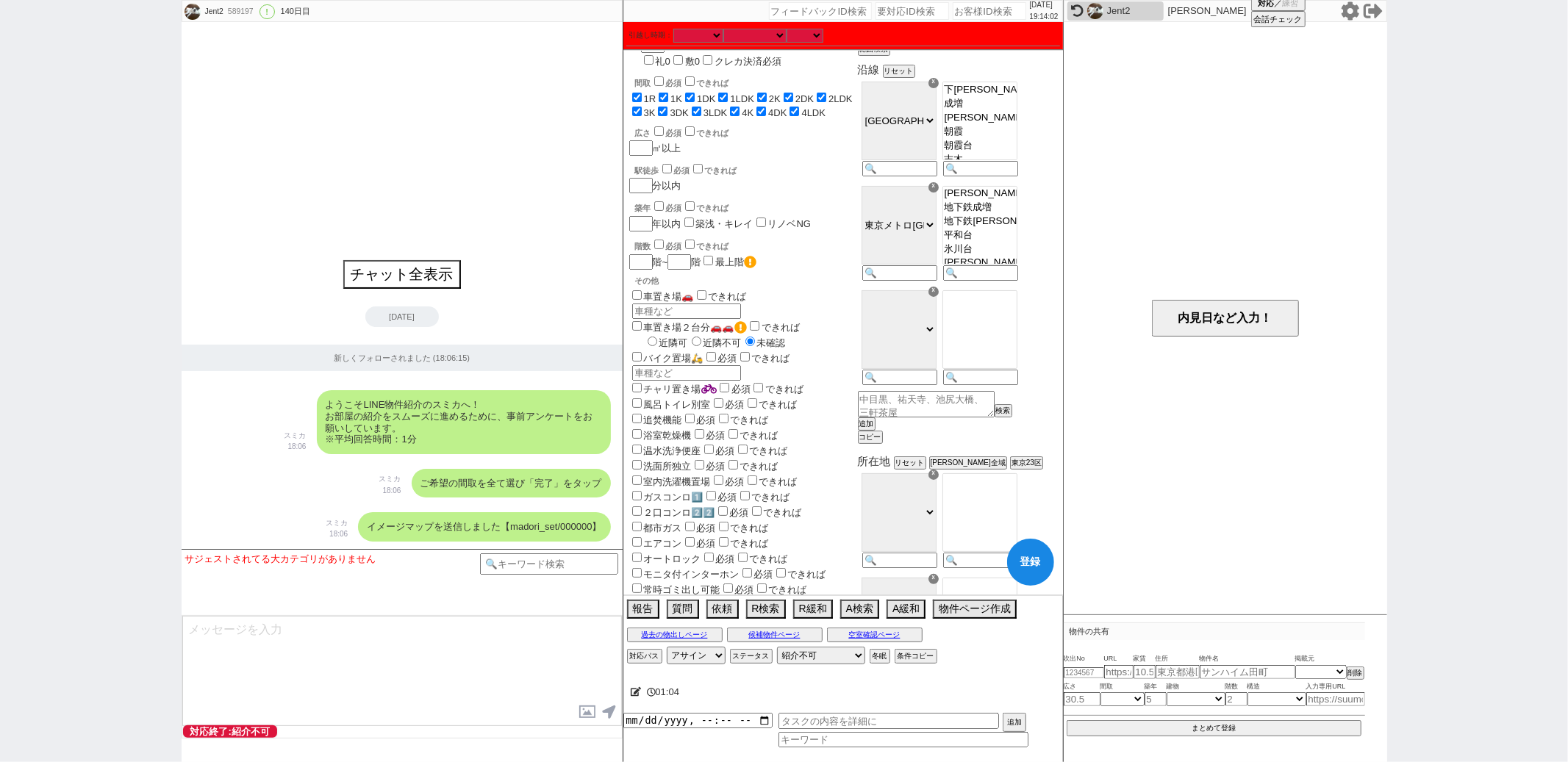
scroll to position [0, 0]
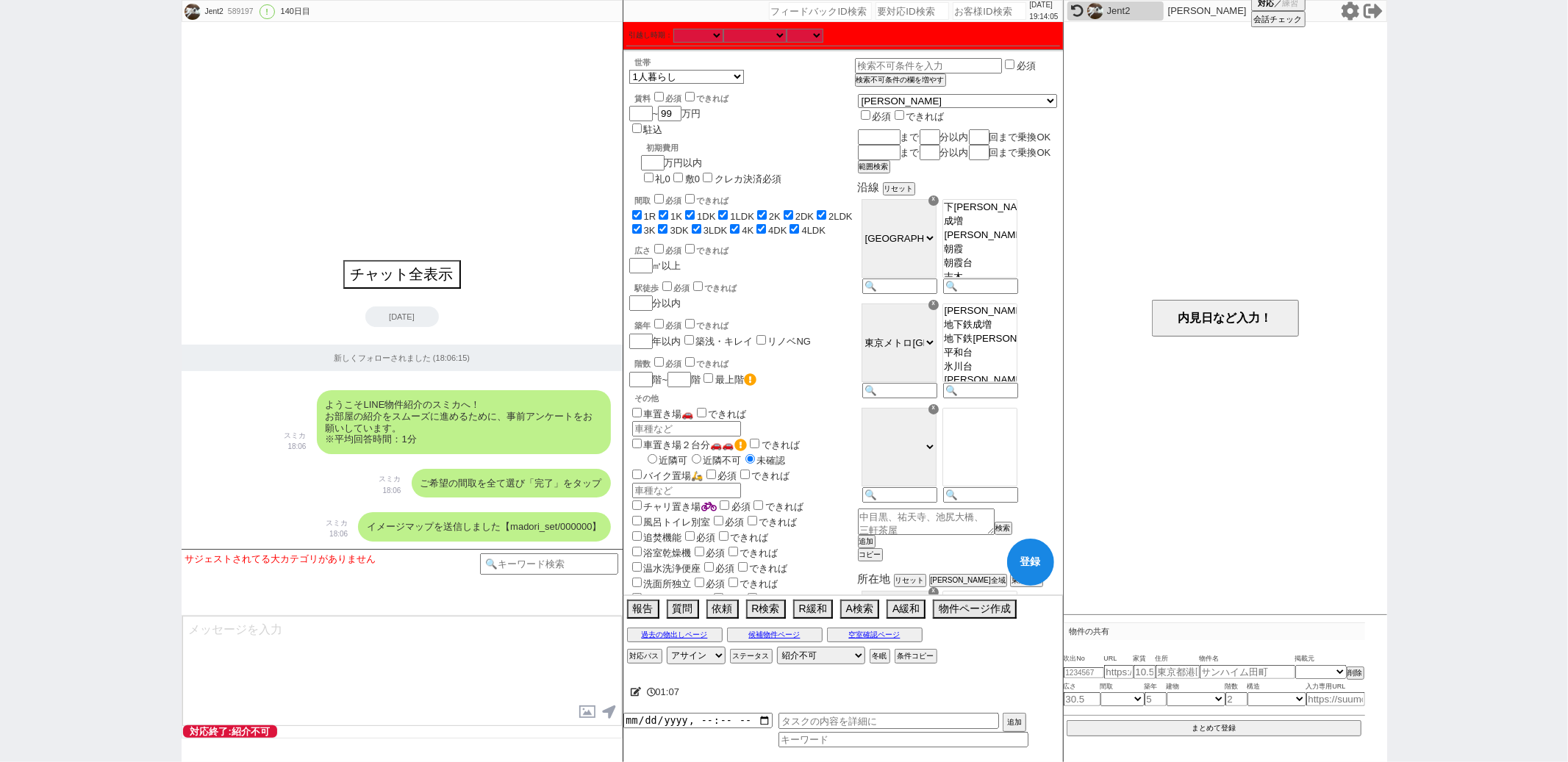
click at [1039, 560] on button "登録" at bounding box center [1031, 562] width 47 height 47
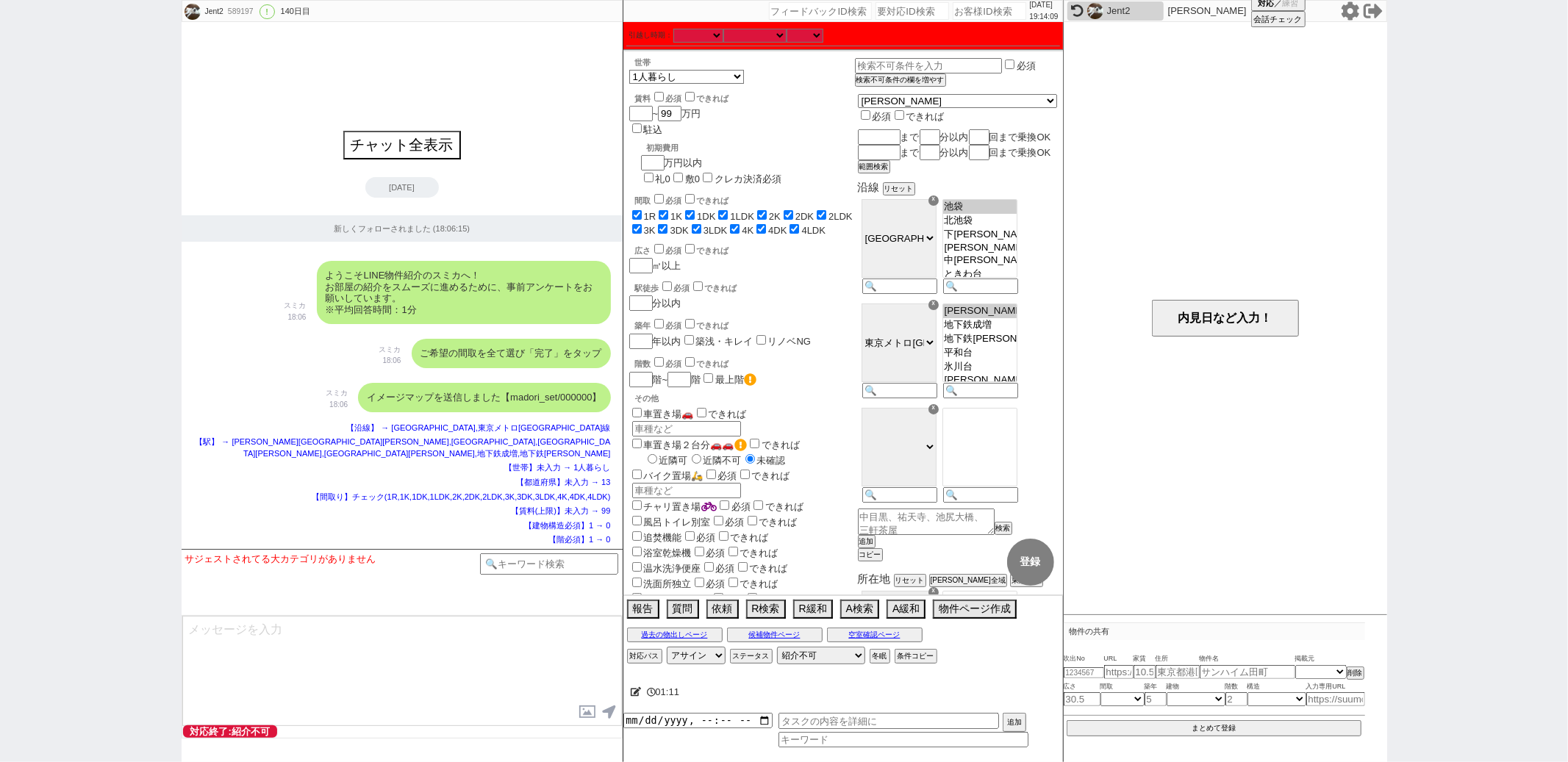
click at [248, 15] on div "589197" at bounding box center [240, 12] width 33 height 12
copy div "589197"
